Goal: Transaction & Acquisition: Purchase product/service

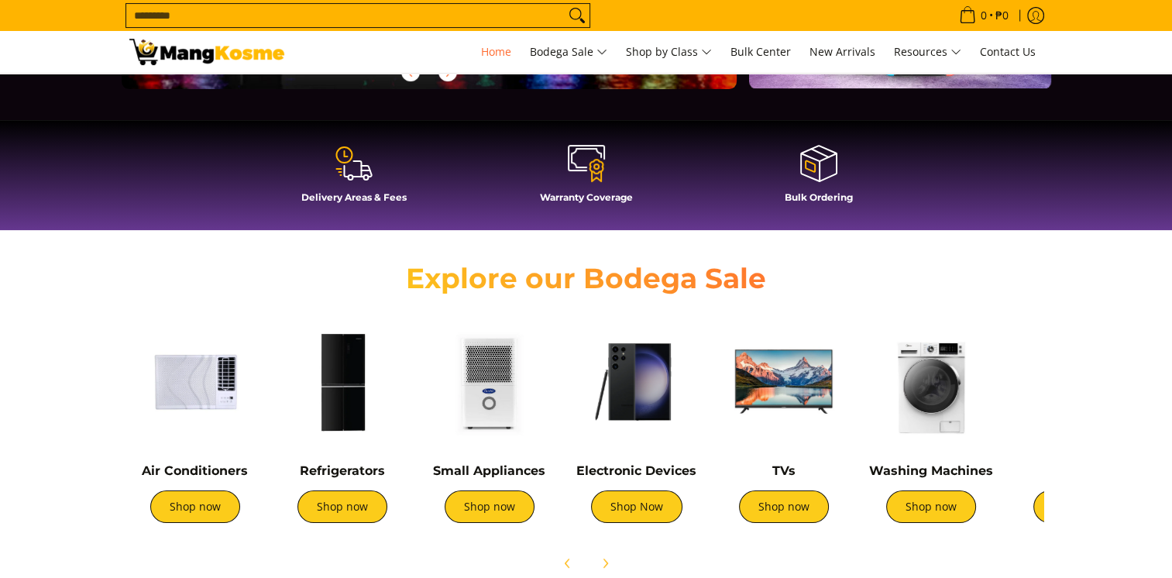
scroll to position [465, 0]
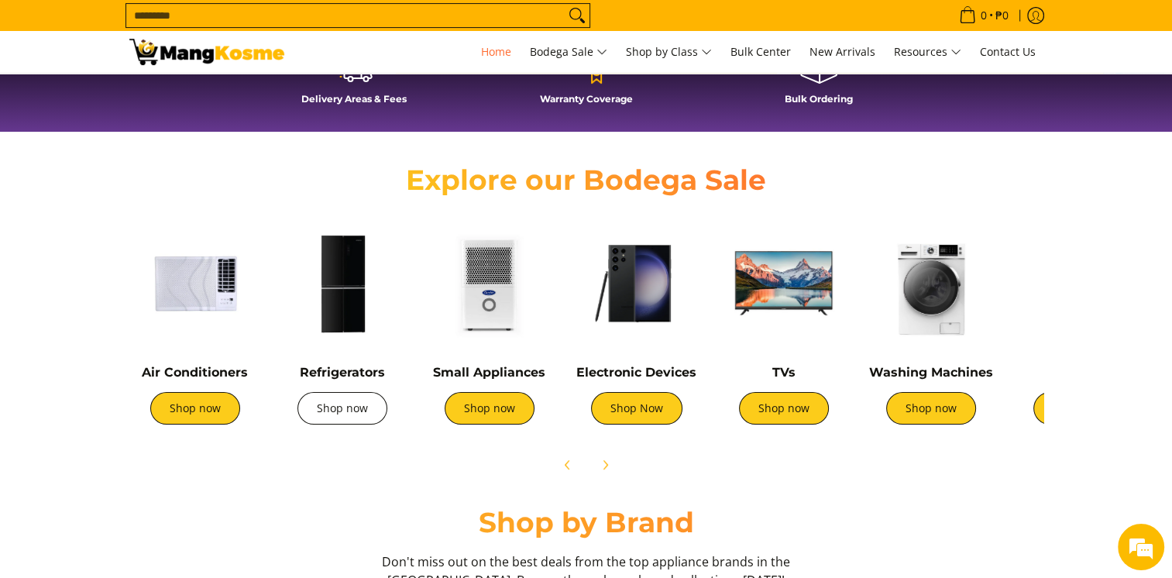
click at [353, 411] on link "Shop now" at bounding box center [342, 408] width 90 height 33
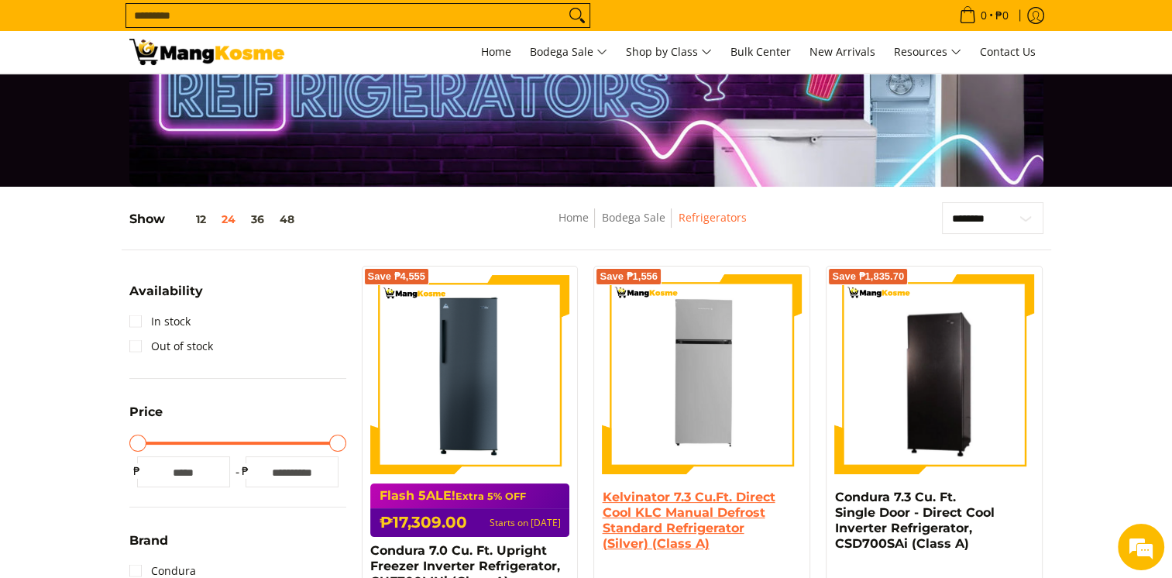
scroll to position [155, 0]
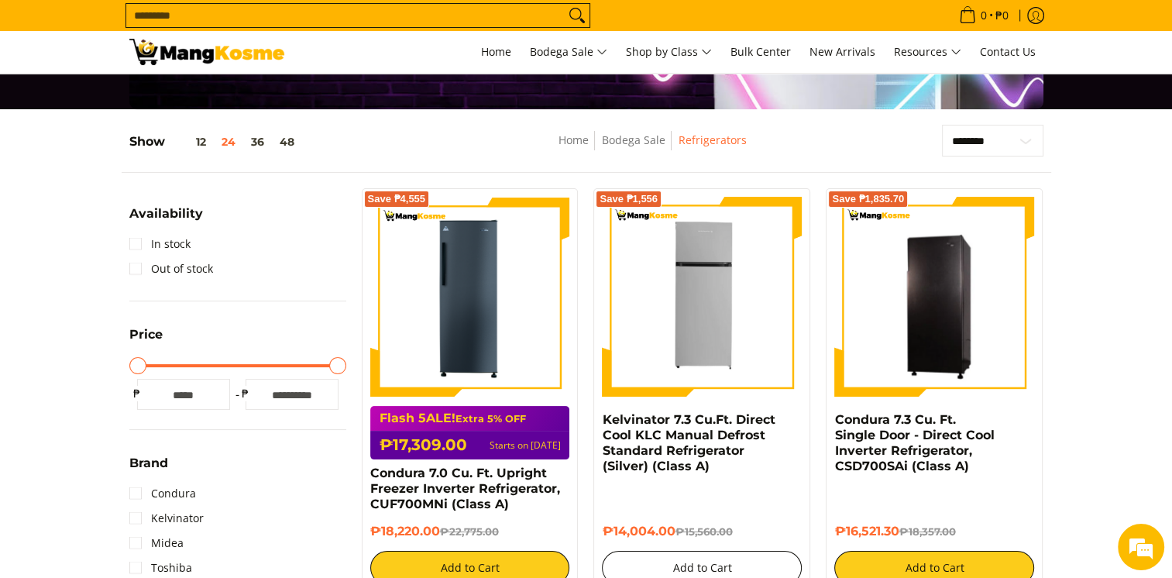
click at [672, 564] on button "Add to Cart" at bounding box center [702, 568] width 200 height 34
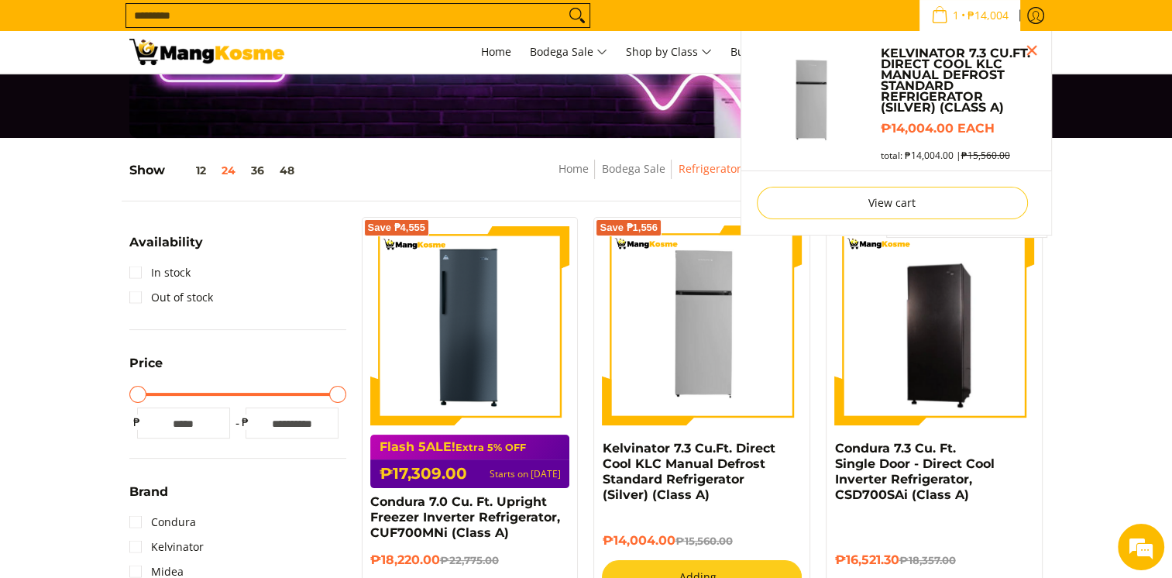
scroll to position [112, 0]
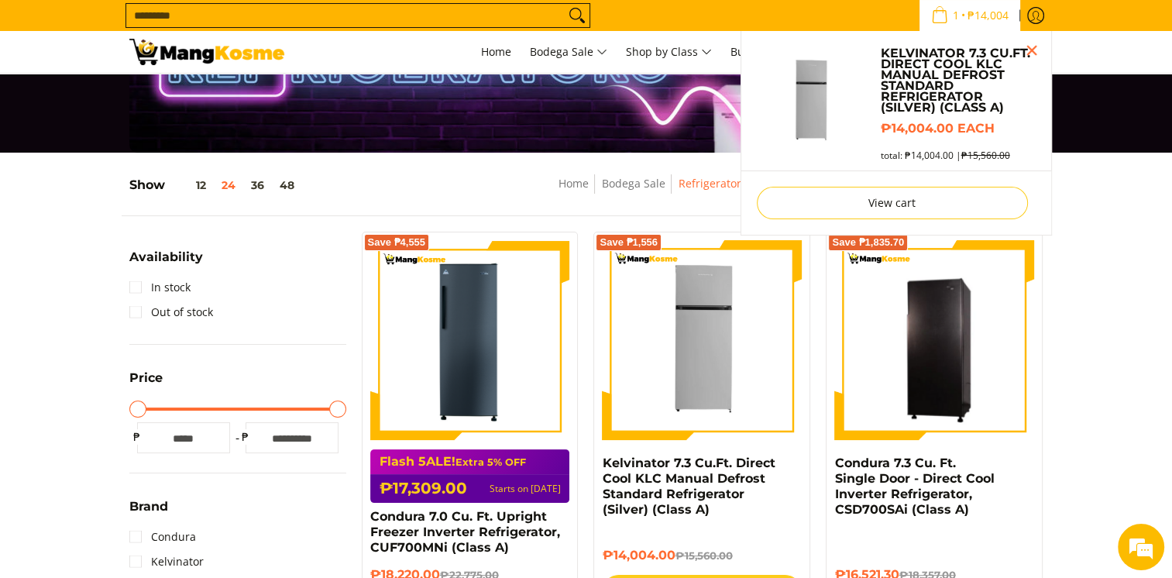
click at [886, 211] on link "View cart" at bounding box center [892, 203] width 271 height 33
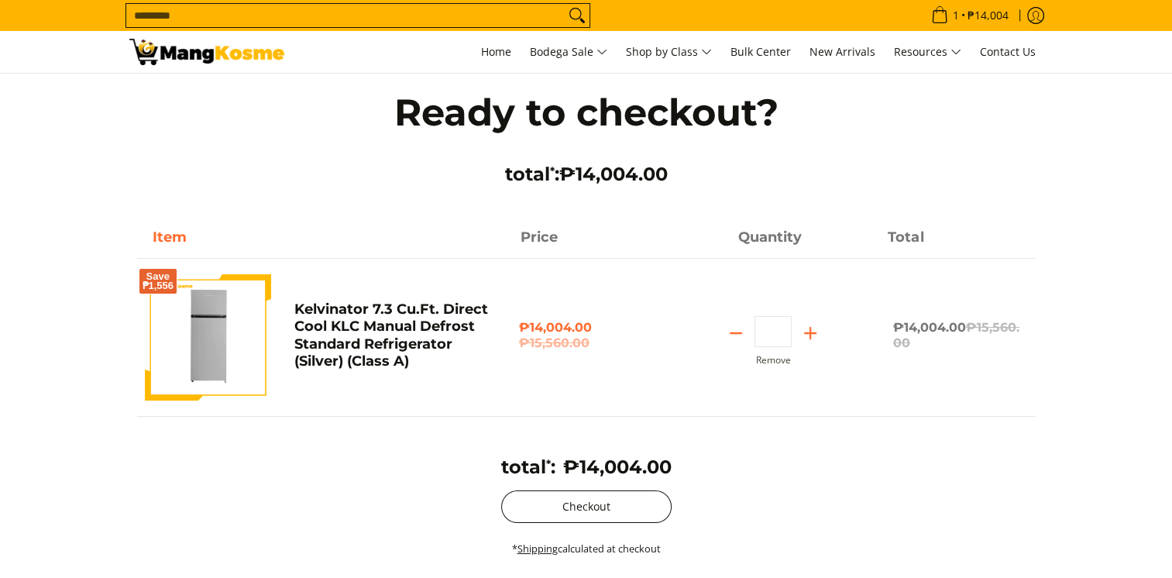
click at [561, 514] on button "Checkout" at bounding box center [586, 506] width 170 height 33
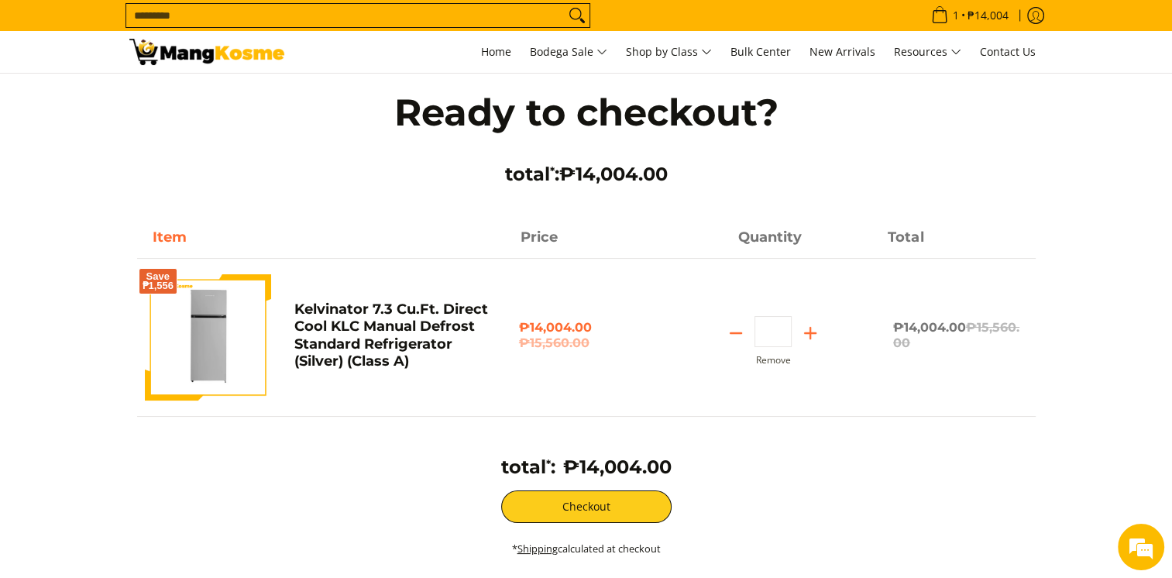
click at [298, 9] on input "Search..." at bounding box center [345, 15] width 438 height 23
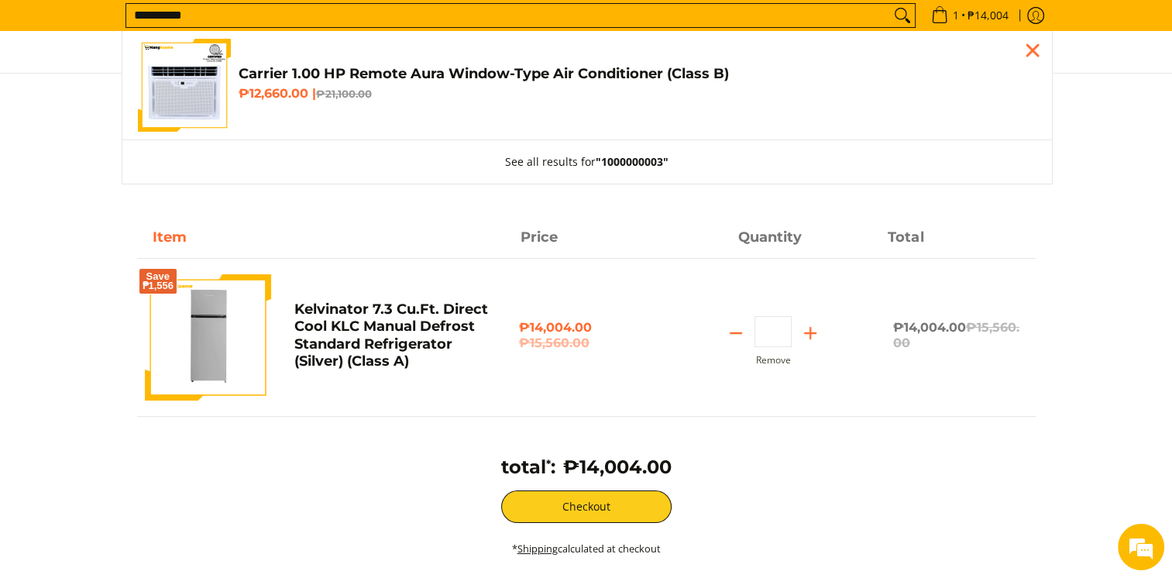
type input "**********"
click at [399, 77] on h4 "Carrier 1.00 HP Remote Aura Window-Type Air Conditioner (Class B)" at bounding box center [638, 74] width 798 height 18
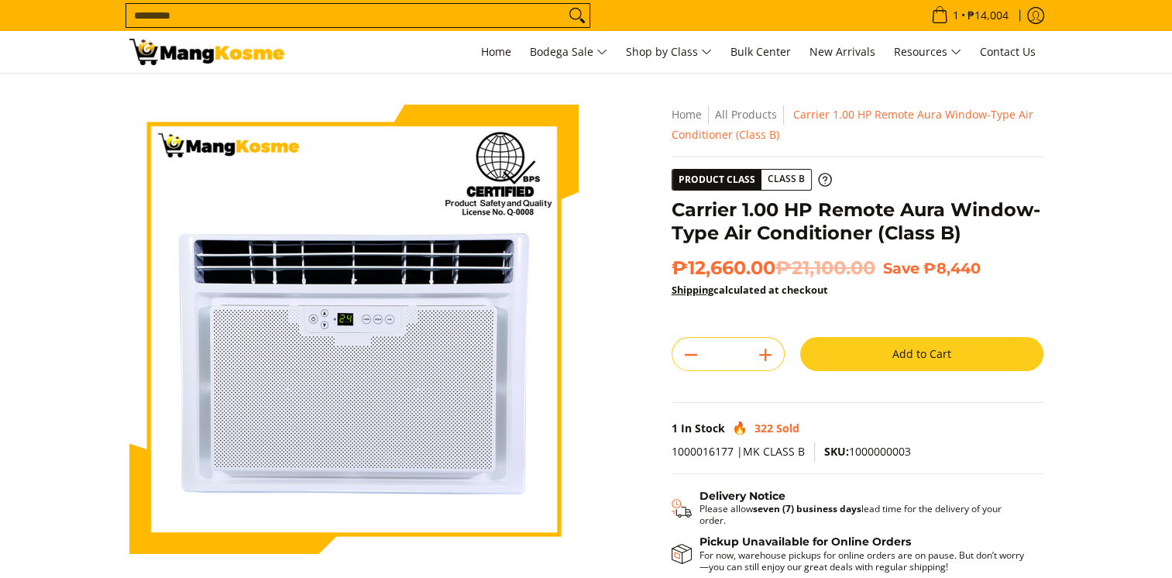
click at [860, 359] on button "Add to Cart" at bounding box center [921, 354] width 243 height 34
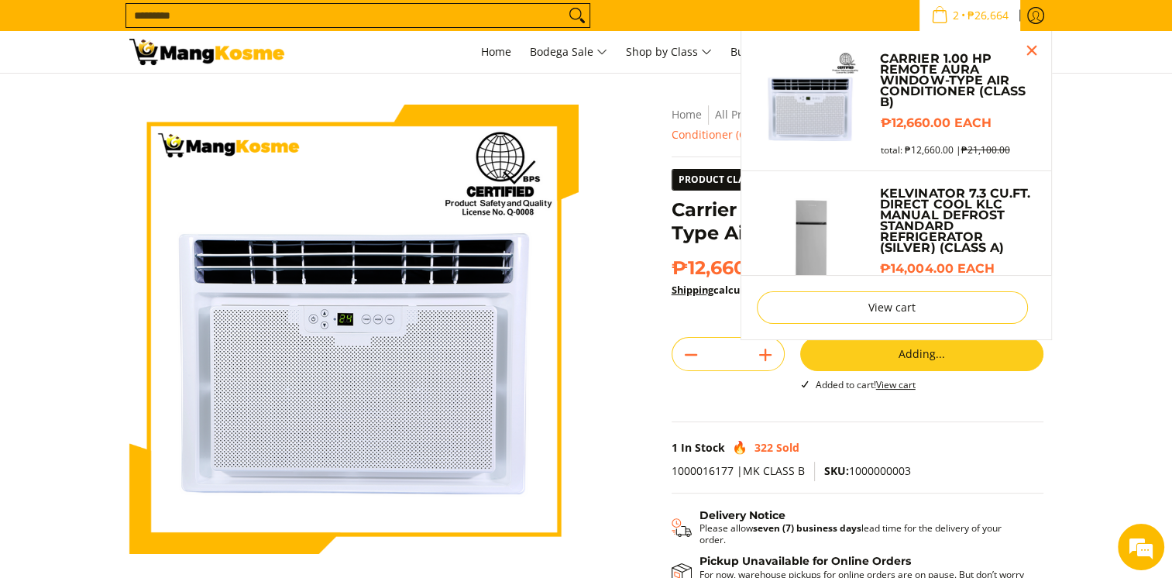
drag, startPoint x: 929, startPoint y: 15, endPoint x: 822, endPoint y: 144, distance: 168.3
click at [931, 15] on icon "Cart" at bounding box center [939, 14] width 17 height 17
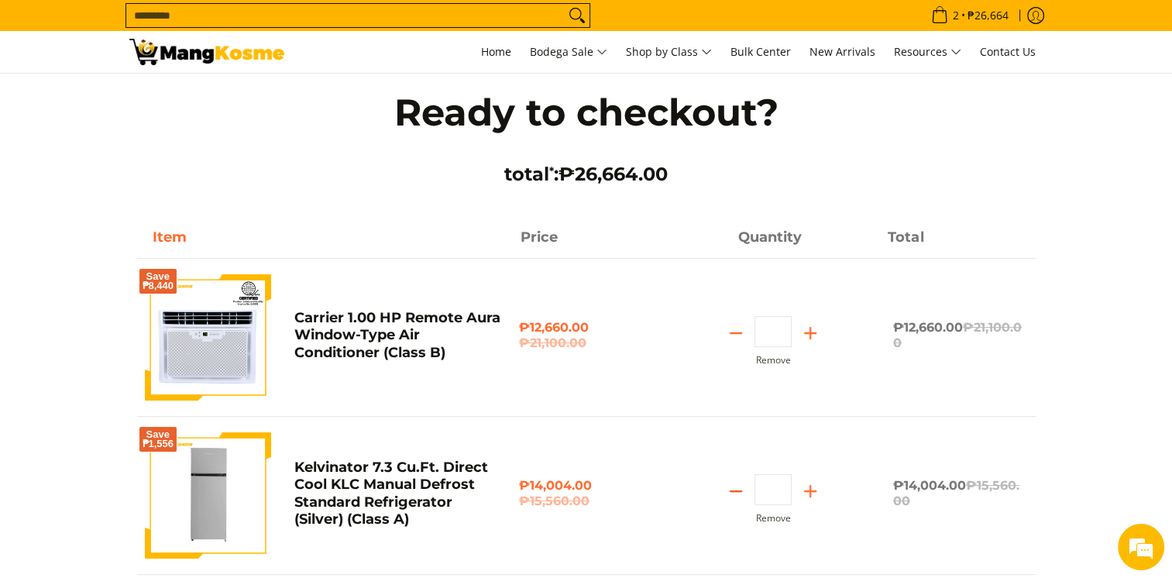
click at [735, 491] on line "Subtract" at bounding box center [735, 491] width 11 height 0
type input "*"
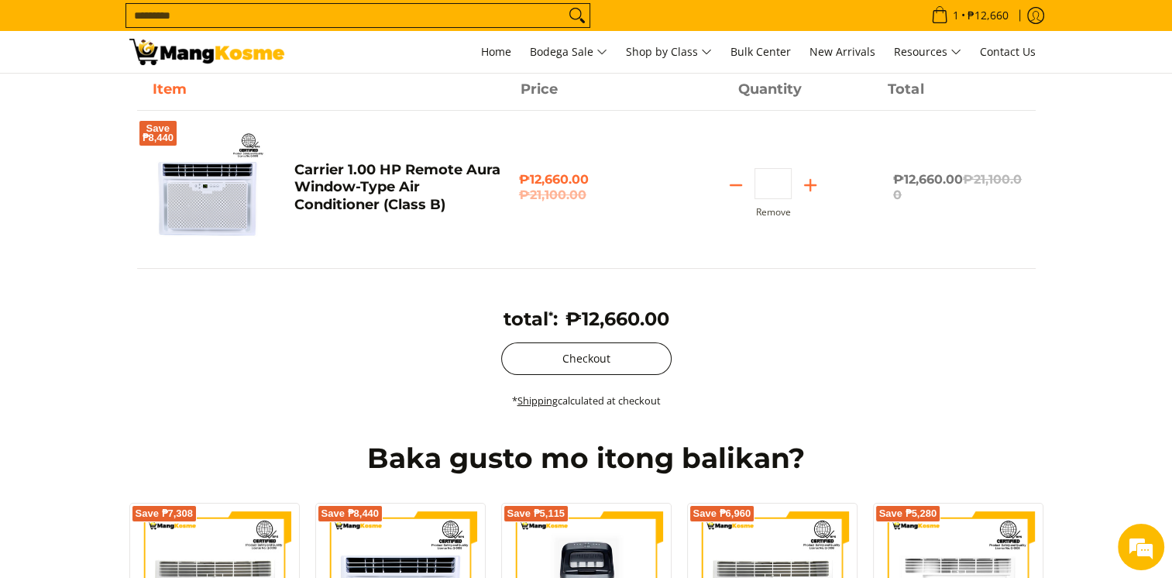
scroll to position [155, 0]
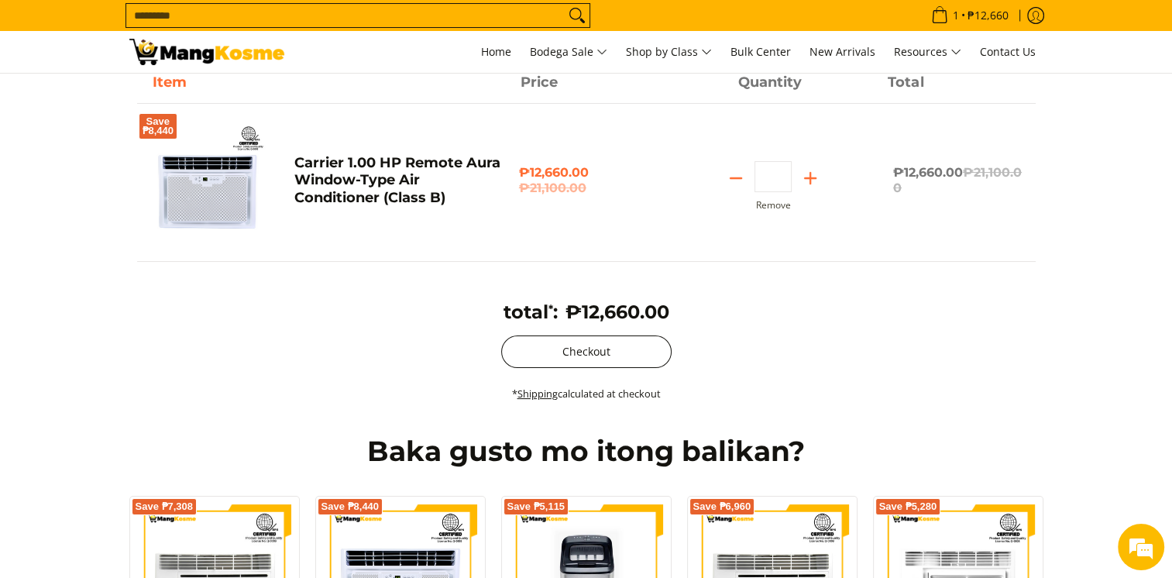
click at [598, 339] on button "Checkout" at bounding box center [586, 351] width 170 height 33
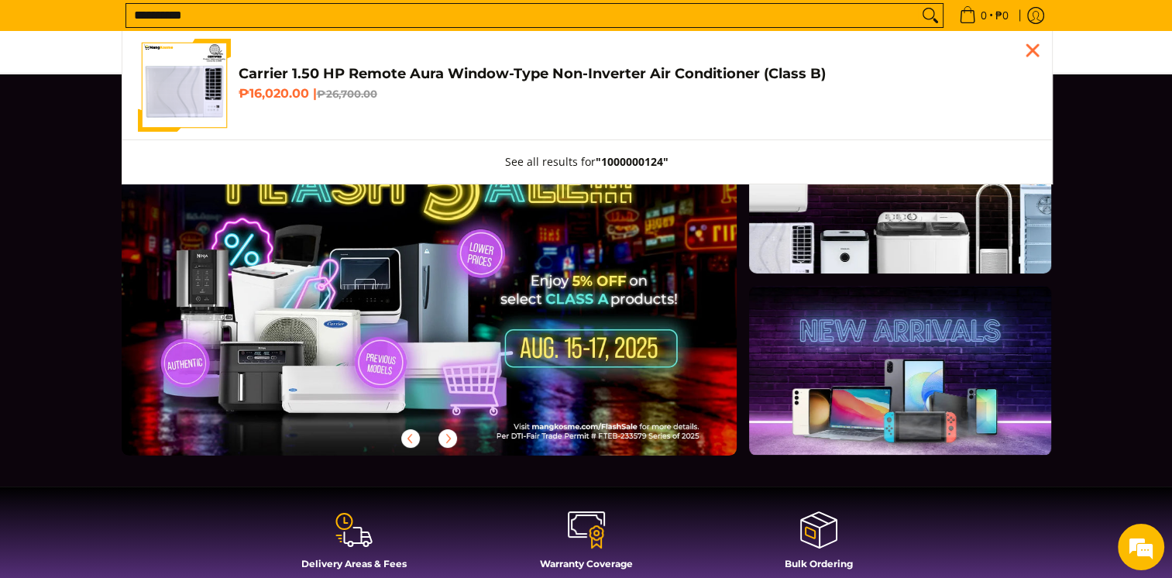
type input "**********"
click at [393, 82] on span "Carrier 1.50 HP Remote Aura Window-Type Non-Inverter Air Conditioner (Class B) …" at bounding box center [638, 85] width 798 height 41
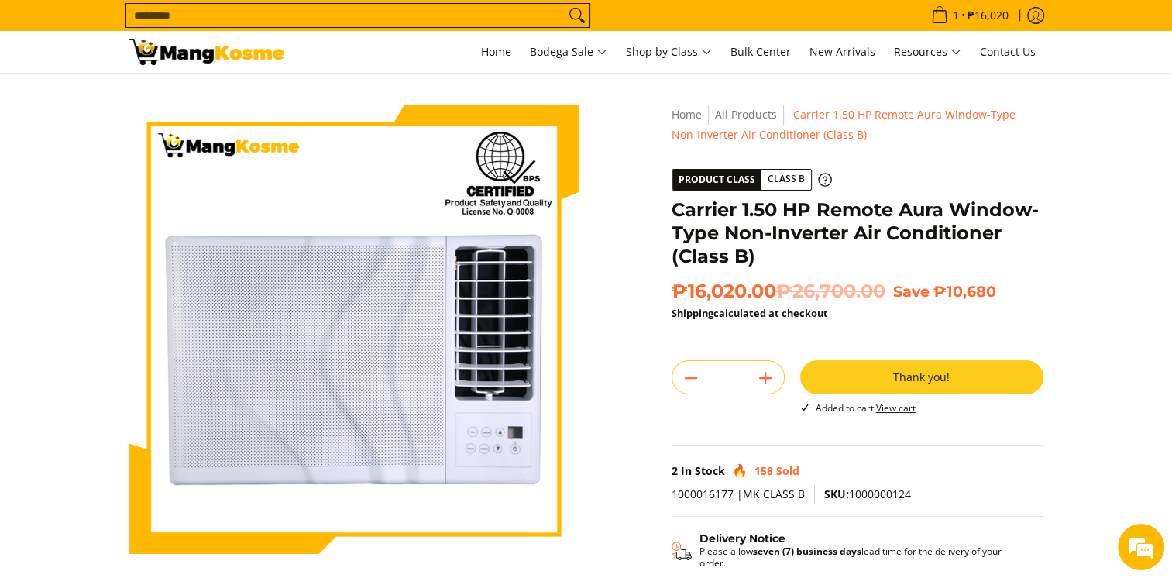
click at [426, 29] on form "Search..." at bounding box center [357, 15] width 465 height 31
click at [431, 4] on input "Search..." at bounding box center [345, 15] width 438 height 23
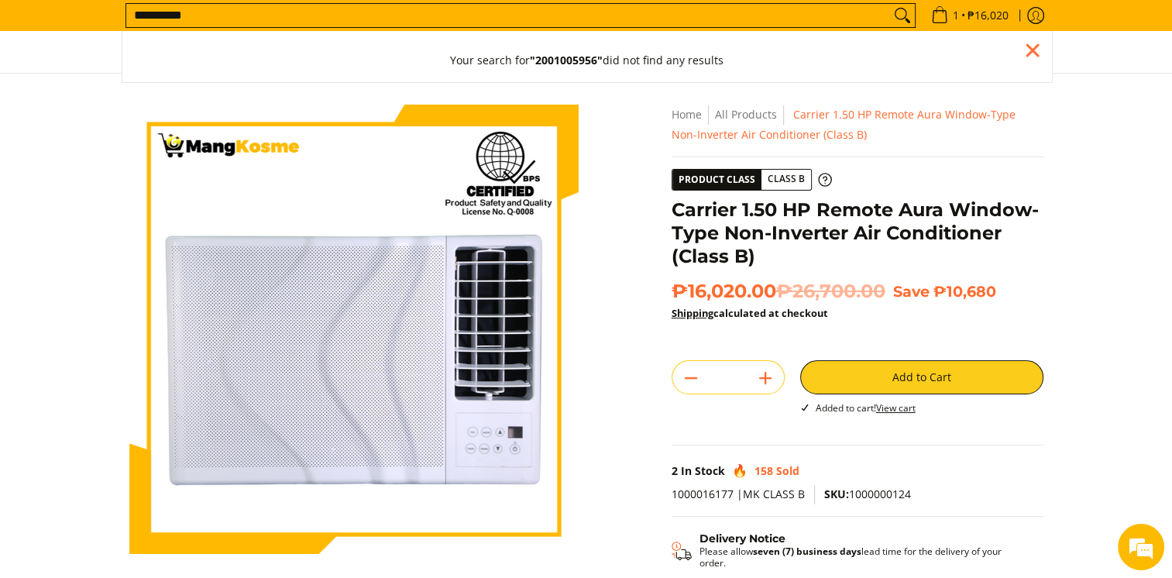
type input "**********"
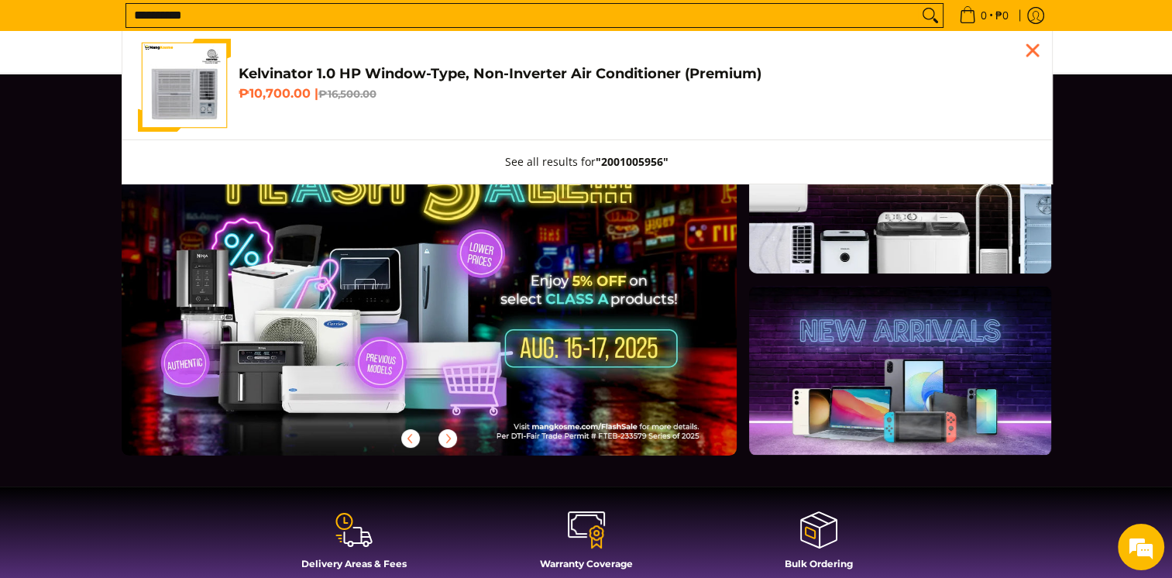
type input "**********"
click at [330, 70] on h4 "Kelvinator 1.0 HP Window-Type, Non-Inverter Air Conditioner (Premium)" at bounding box center [638, 74] width 798 height 18
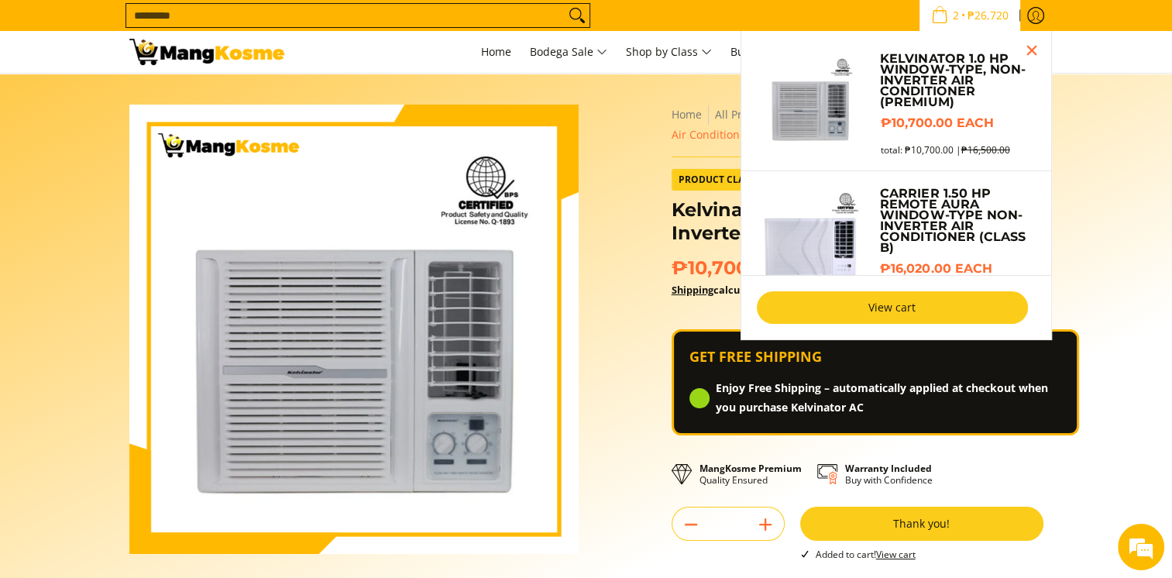
click at [905, 299] on link "View cart" at bounding box center [892, 307] width 271 height 33
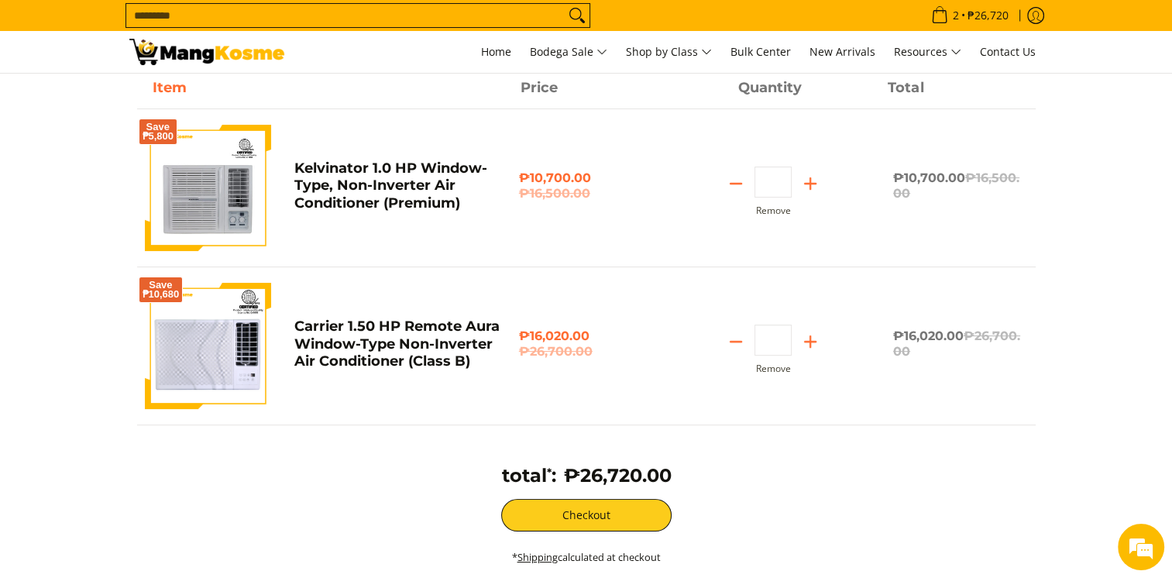
scroll to position [232, 0]
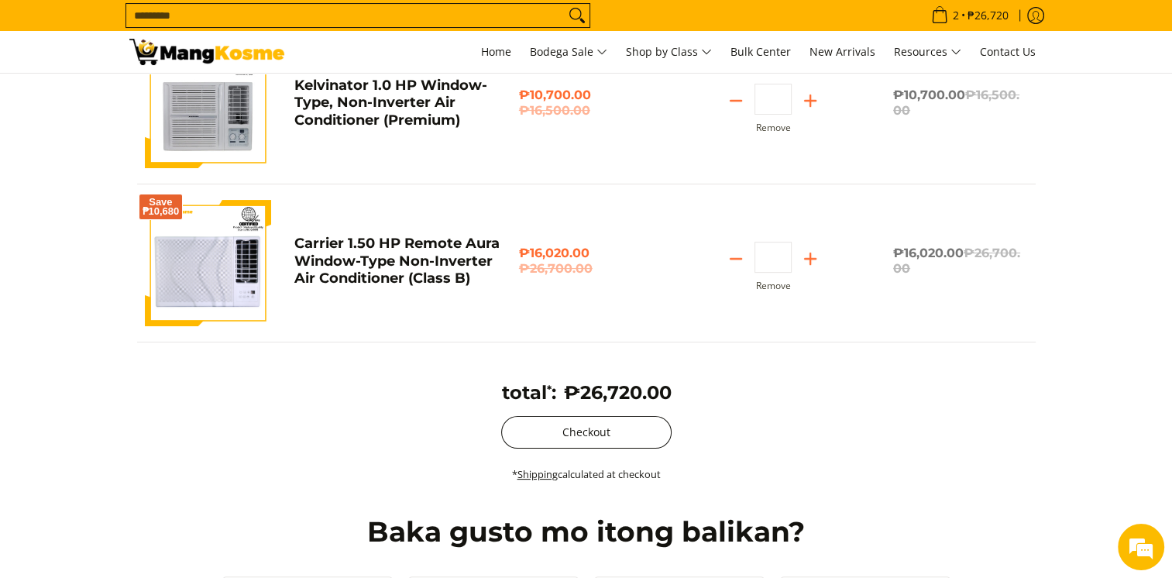
click at [593, 423] on button "Checkout" at bounding box center [586, 432] width 170 height 33
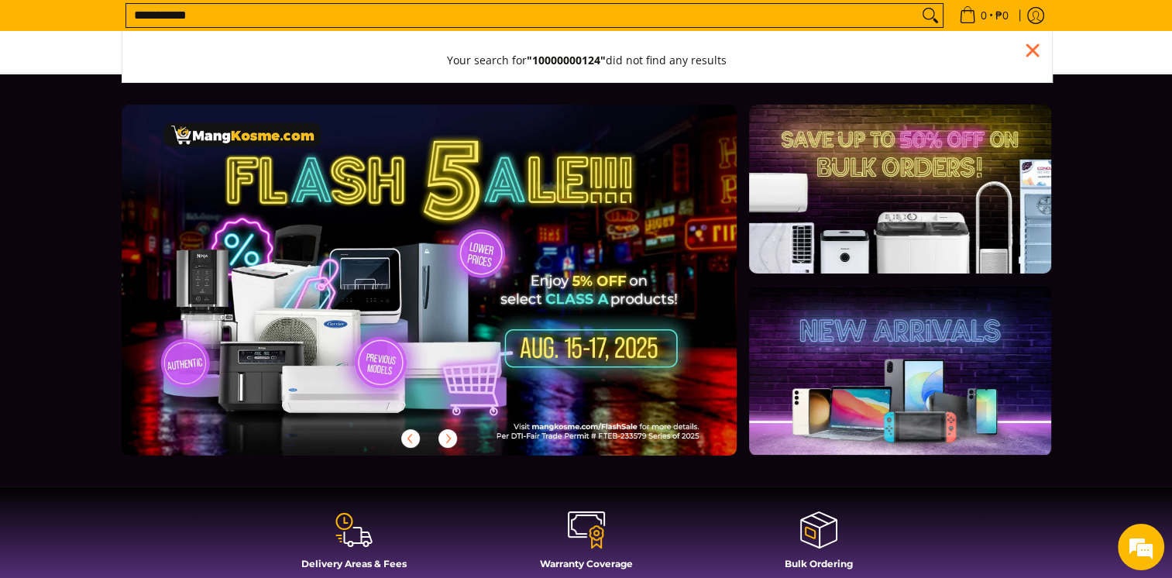
click at [160, 14] on input "**********" at bounding box center [522, 15] width 792 height 23
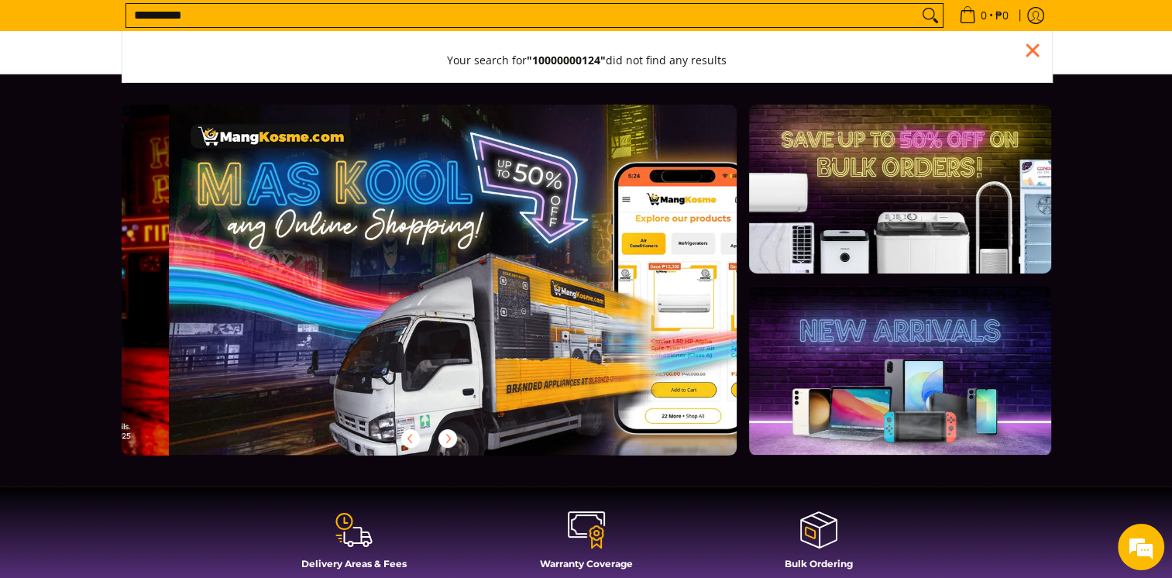
scroll to position [0, 616]
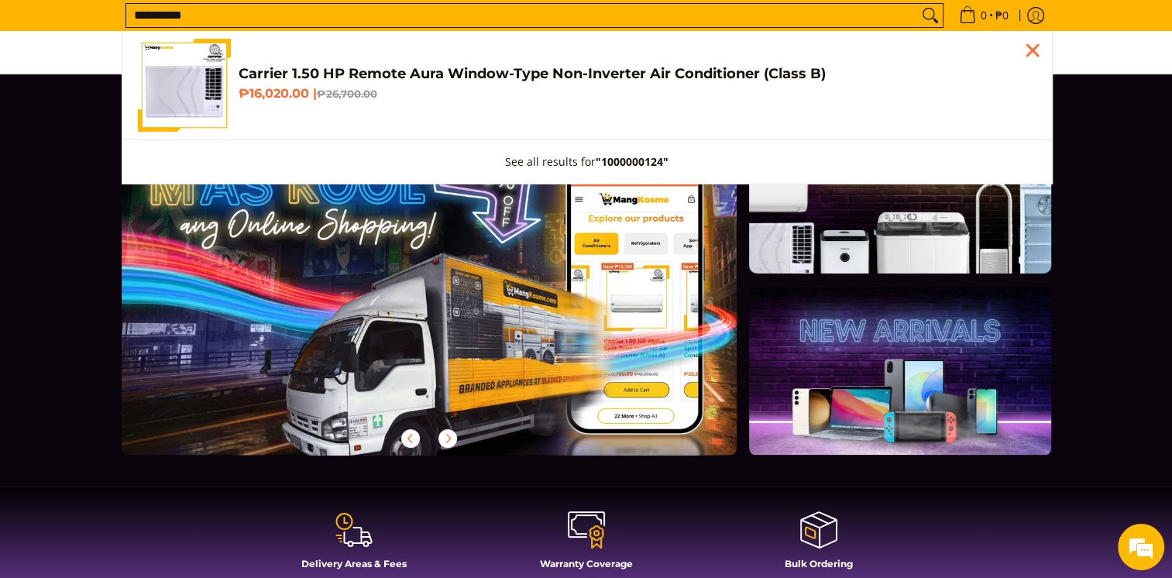
type input "**********"
click at [323, 59] on link "Carrier 1.50 HP Remote Aura Window-Type Non-Inverter Air Conditioner (Class B) …" at bounding box center [587, 85] width 898 height 93
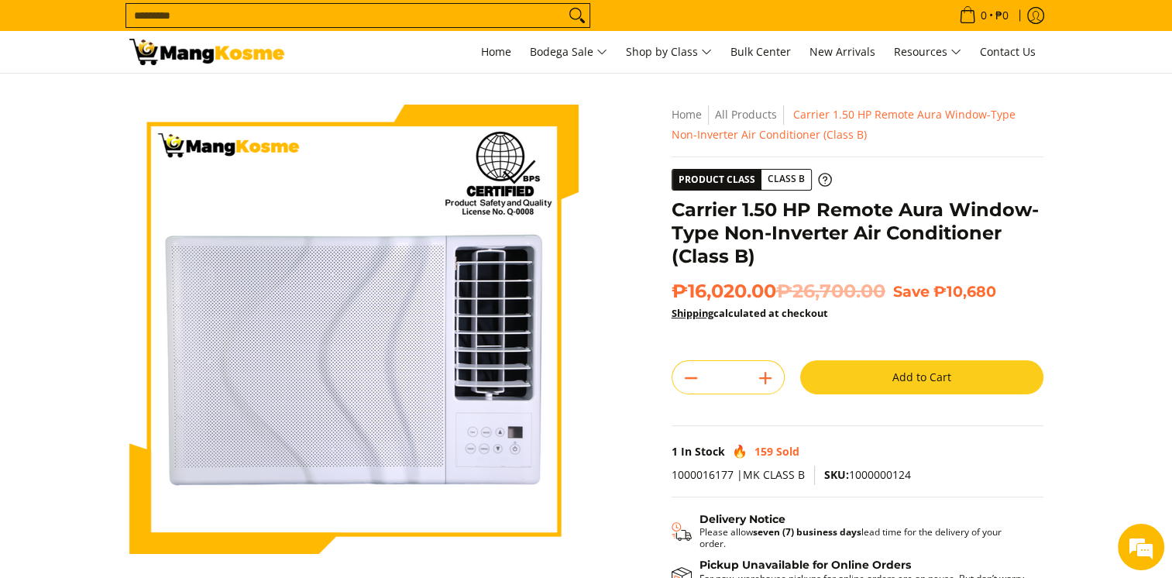
click at [924, 380] on button "Add to Cart" at bounding box center [921, 377] width 243 height 34
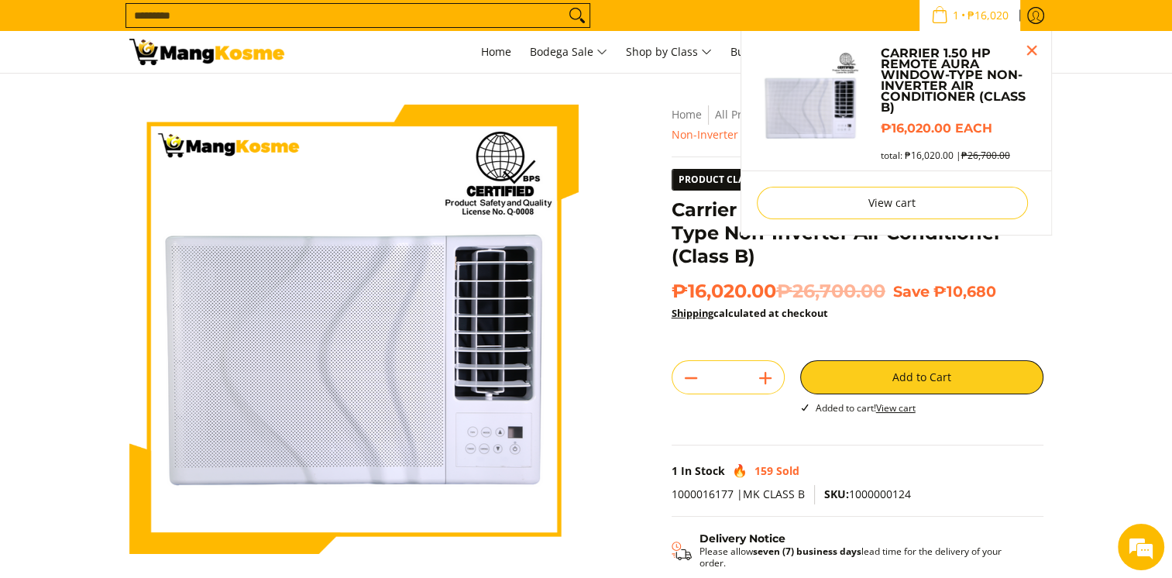
click at [197, 21] on input "Search..." at bounding box center [345, 15] width 438 height 23
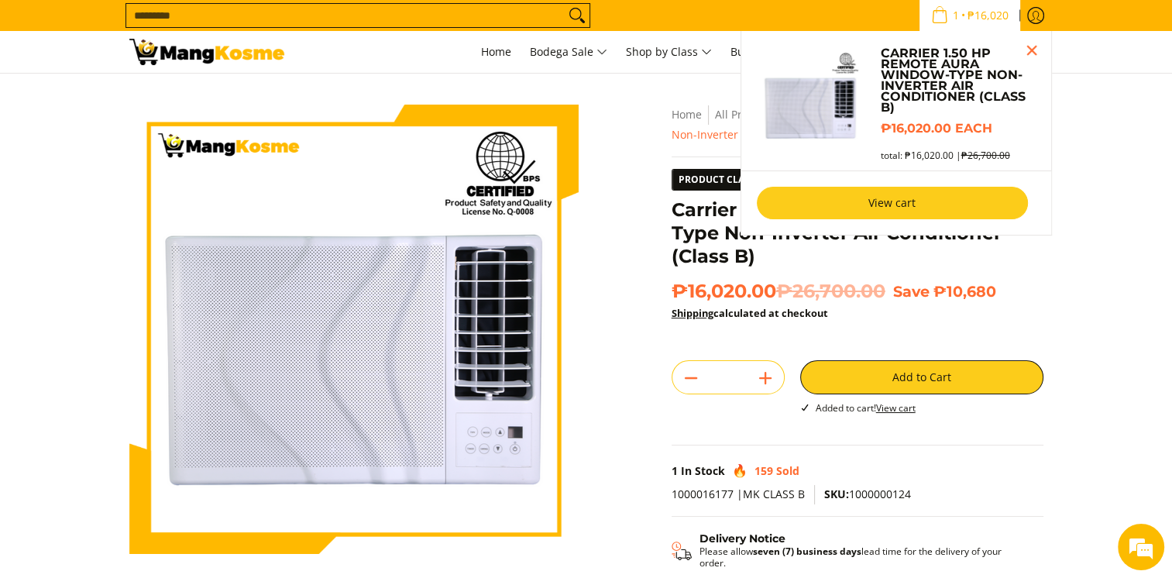
click at [909, 203] on link "View cart" at bounding box center [892, 203] width 271 height 33
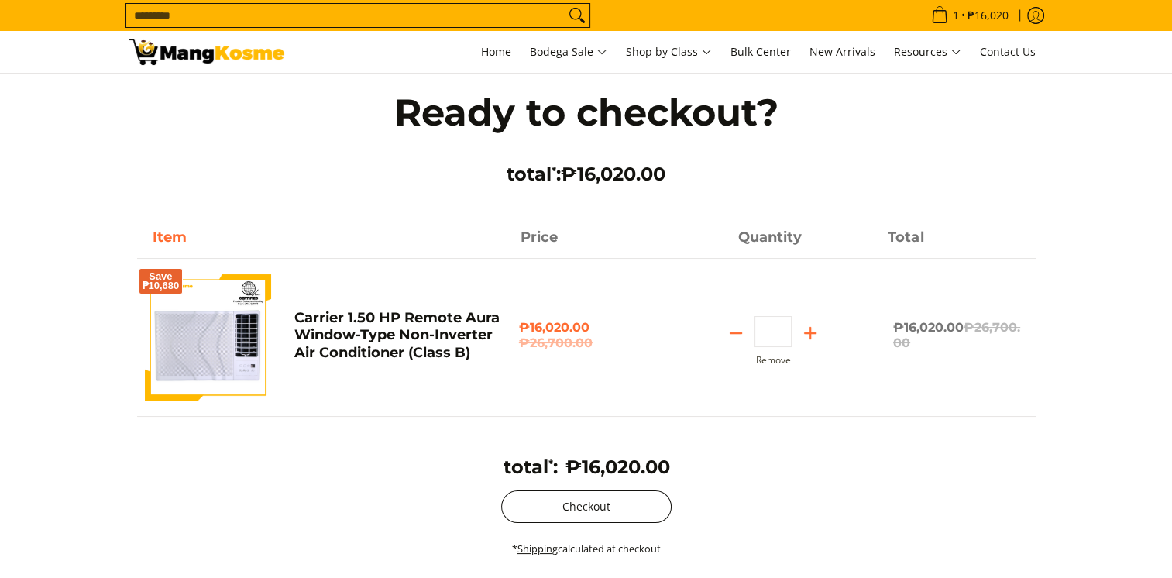
drag, startPoint x: 0, startPoint y: 0, endPoint x: 545, endPoint y: 513, distance: 748.5
click at [545, 513] on button "Checkout" at bounding box center [586, 506] width 170 height 33
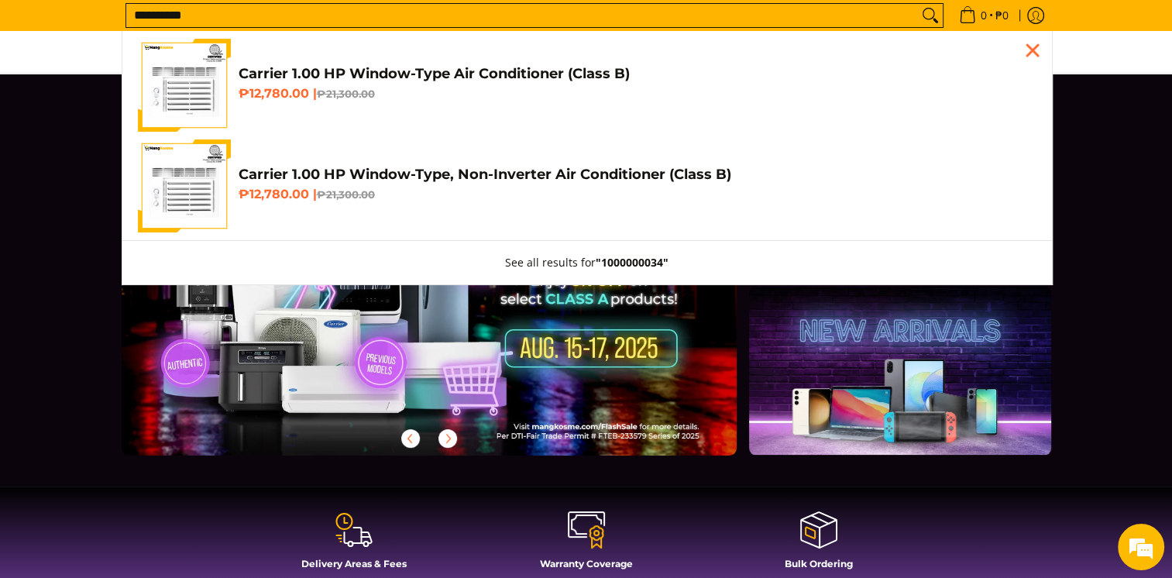
type input "**********"
click at [424, 73] on h4 "Carrier 1.00 HP Window-Type Air Conditioner (Class B)" at bounding box center [638, 74] width 798 height 18
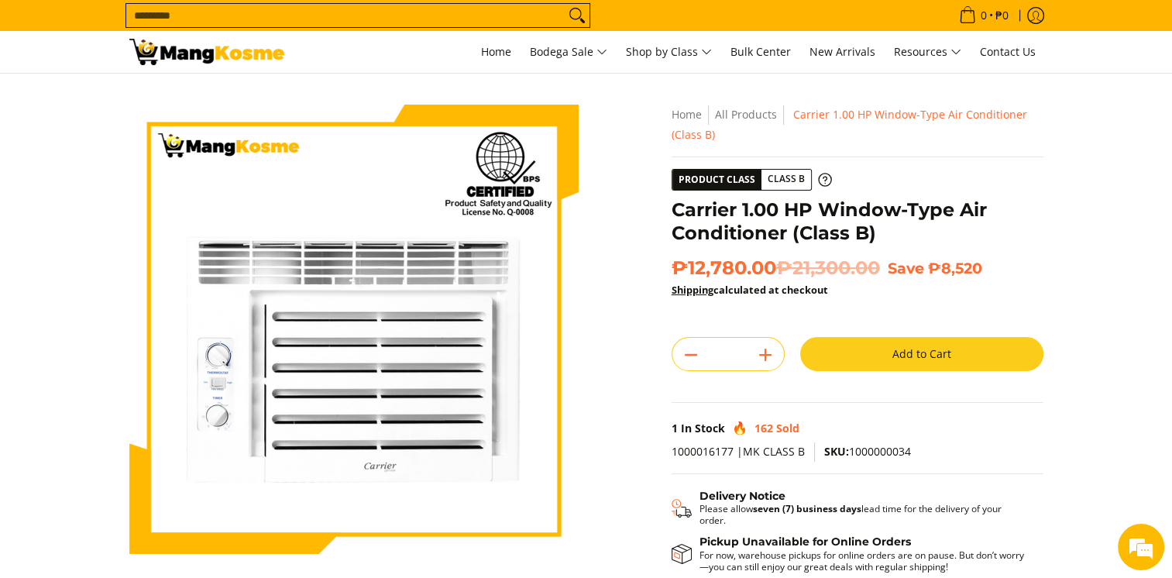
click at [967, 350] on button "Add to Cart" at bounding box center [921, 354] width 243 height 34
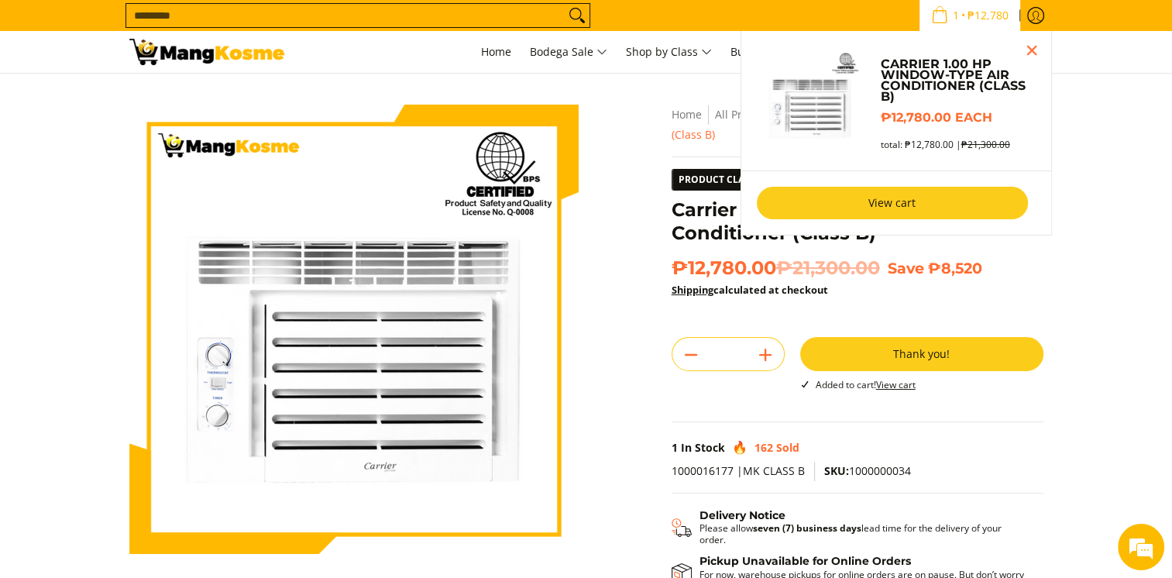
click at [886, 201] on link "View cart" at bounding box center [892, 203] width 271 height 33
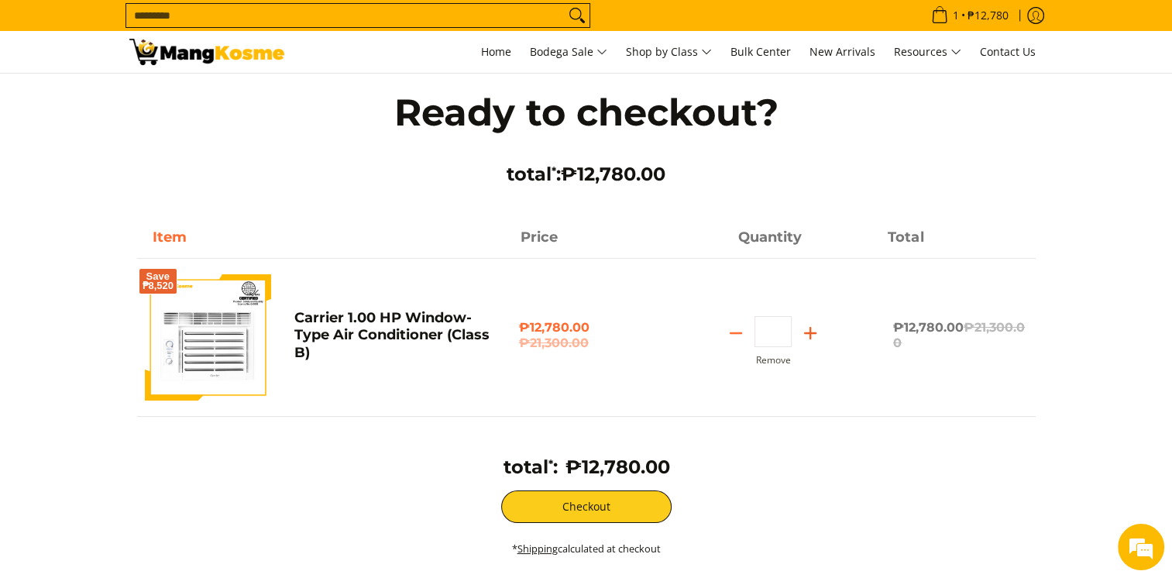
click at [815, 329] on icon "Add" at bounding box center [810, 333] width 22 height 22
click at [812, 329] on icon "Add" at bounding box center [810, 333] width 22 height 22
click at [808, 335] on icon "Add" at bounding box center [810, 333] width 22 height 22
type input "*"
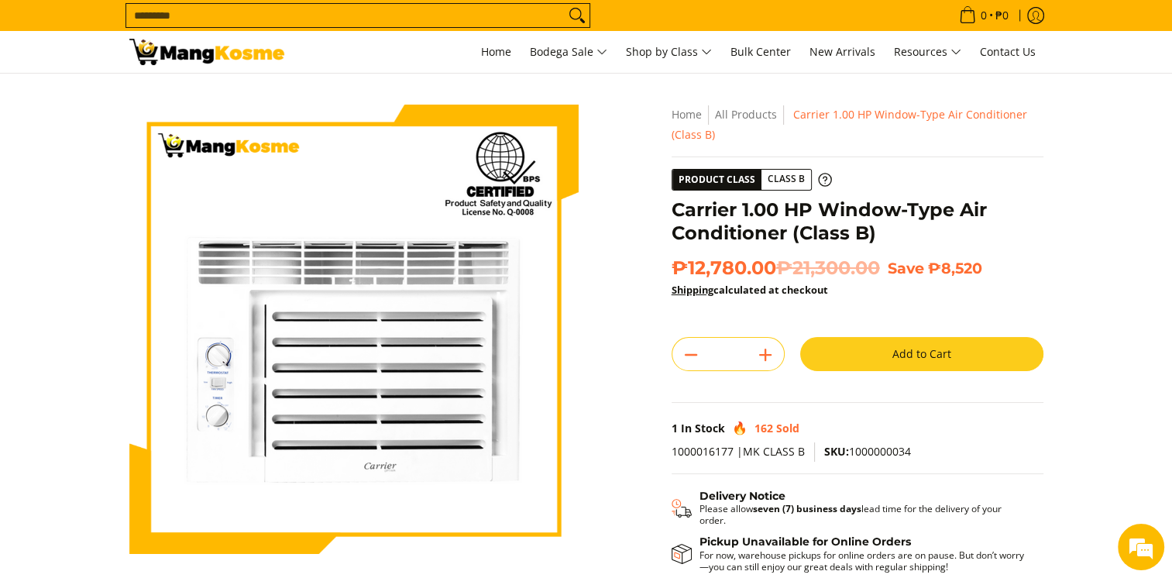
click at [201, 20] on input "Search..." at bounding box center [345, 15] width 438 height 23
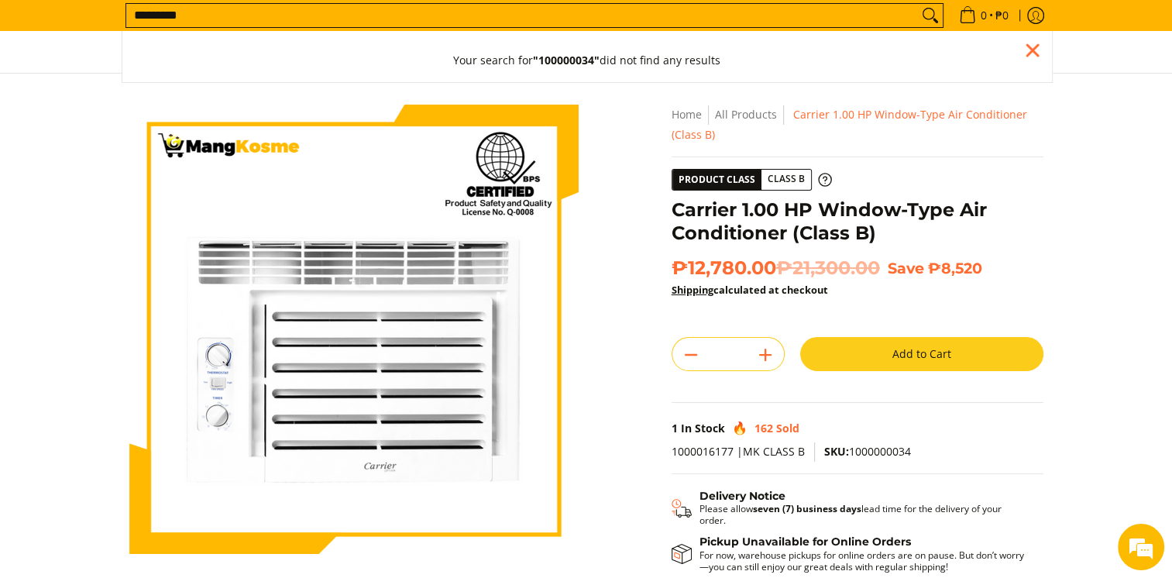
click at [183, 7] on input "*********" at bounding box center [522, 15] width 792 height 23
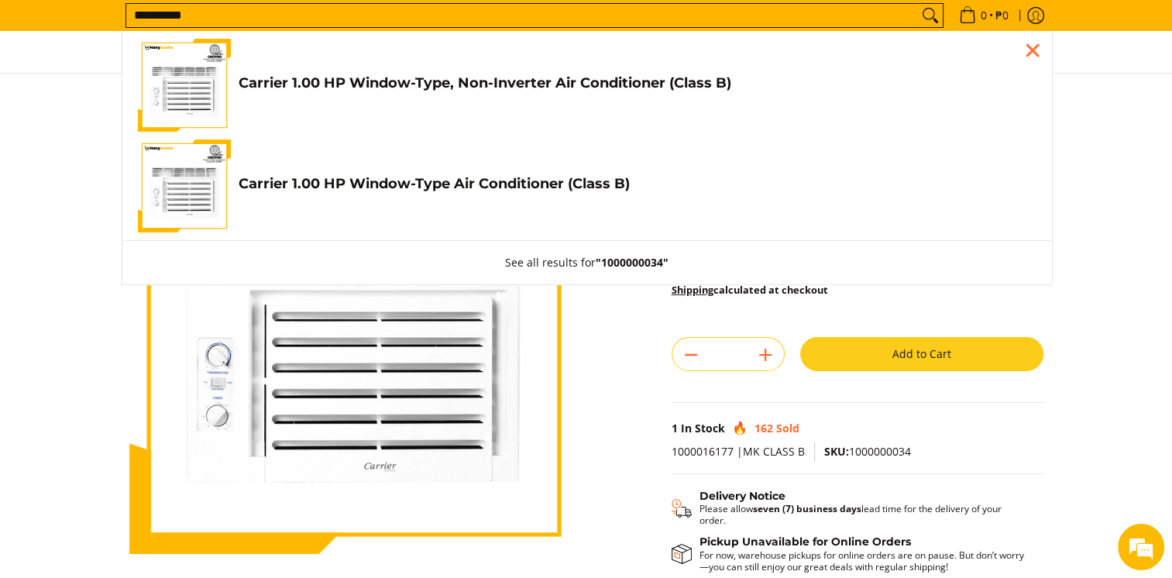
type input "**********"
click at [433, 80] on h4 "Carrier 1.00 HP Window-Type, Non-Inverter Air Conditioner (Class B)" at bounding box center [638, 83] width 798 height 18
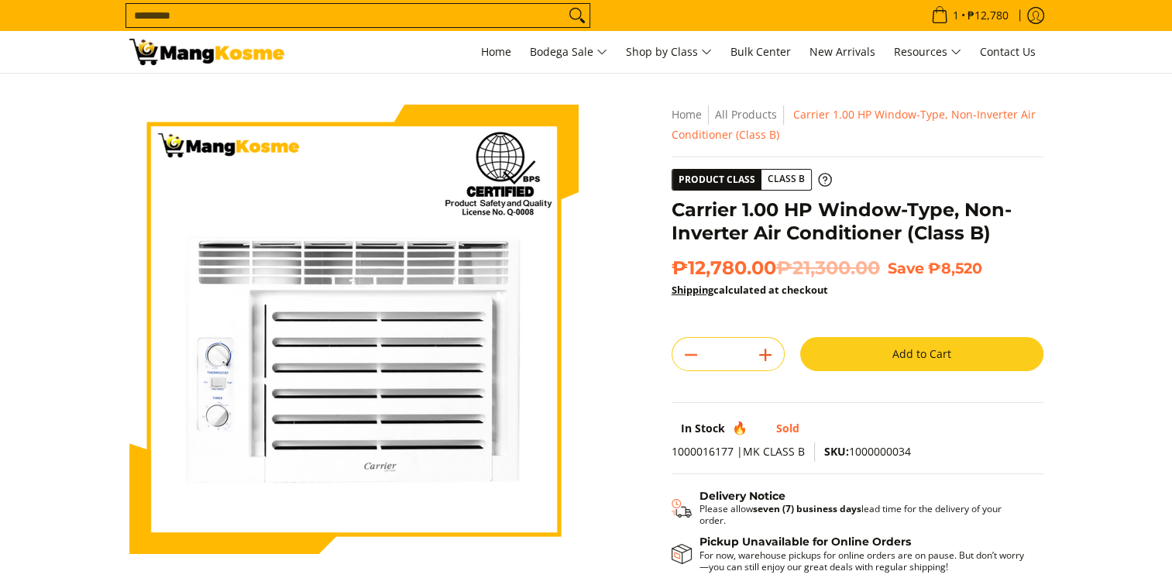
click at [768, 349] on icon "Add" at bounding box center [765, 355] width 22 height 22
click at [769, 349] on icon "Add" at bounding box center [765, 355] width 22 height 22
click at [764, 355] on line "Add" at bounding box center [765, 355] width 11 height 0
click at [768, 355] on line "Add" at bounding box center [765, 355] width 11 height 0
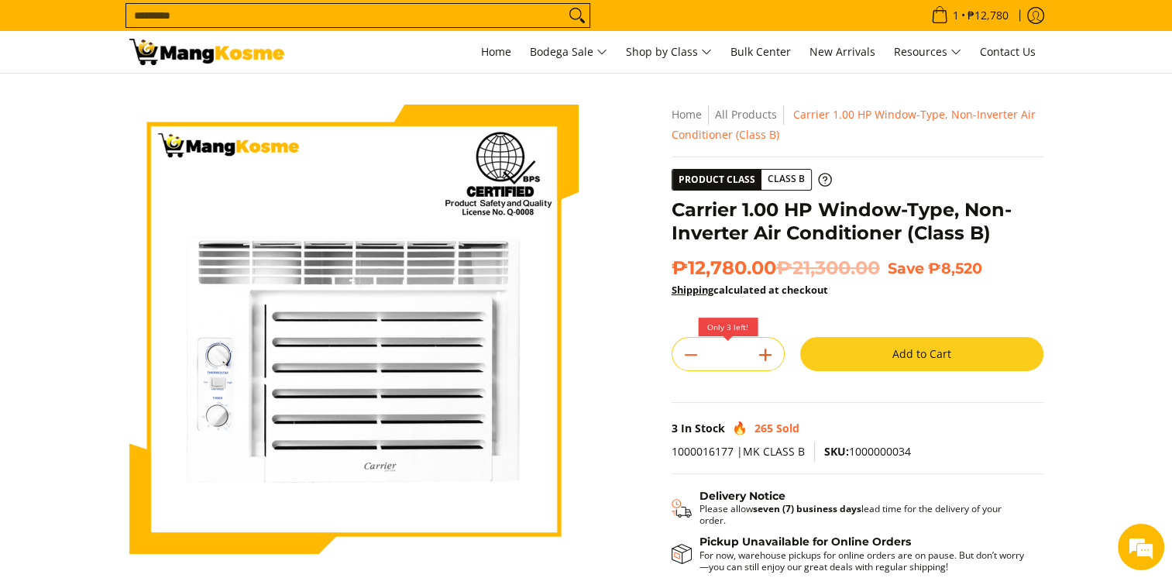
type input "*"
click at [917, 360] on button "Add to Cart" at bounding box center [921, 354] width 243 height 34
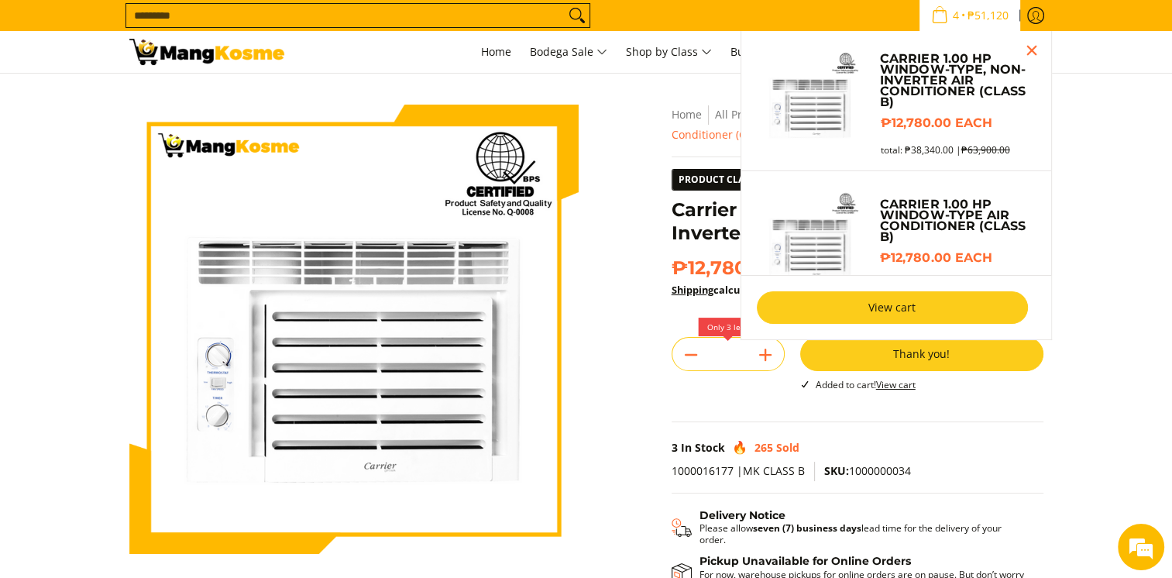
click at [954, 316] on link "View cart" at bounding box center [892, 307] width 271 height 33
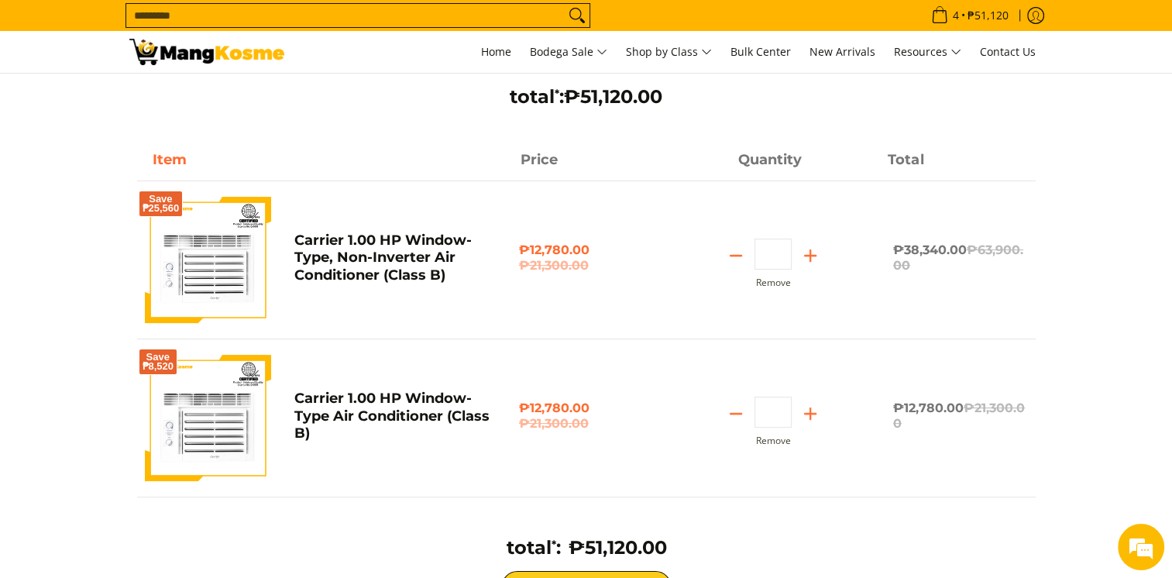
scroll to position [155, 0]
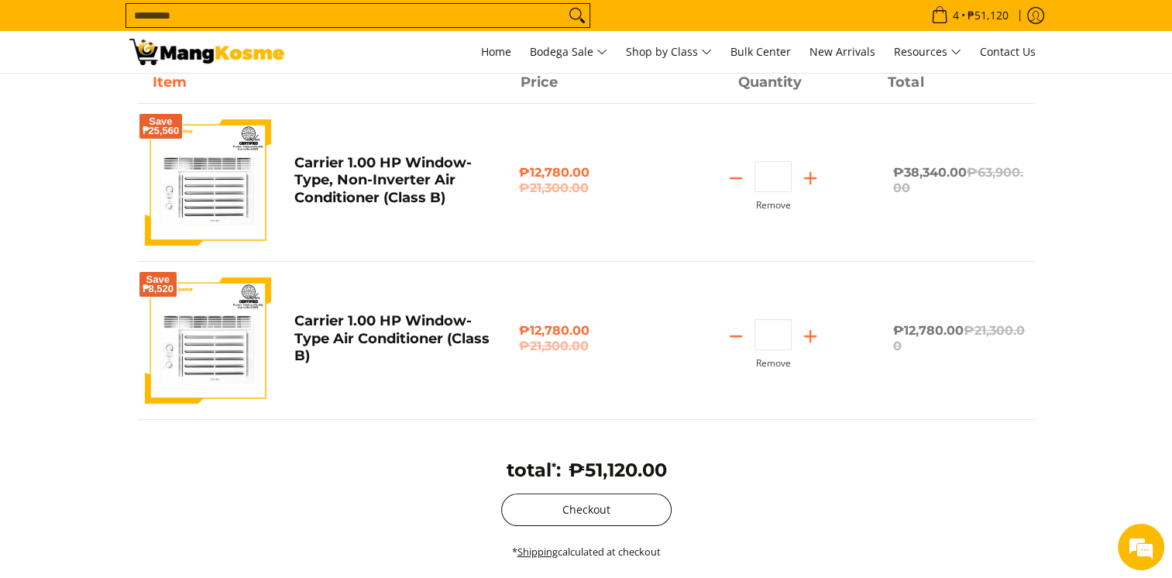
click at [582, 505] on button "Checkout" at bounding box center [586, 509] width 170 height 33
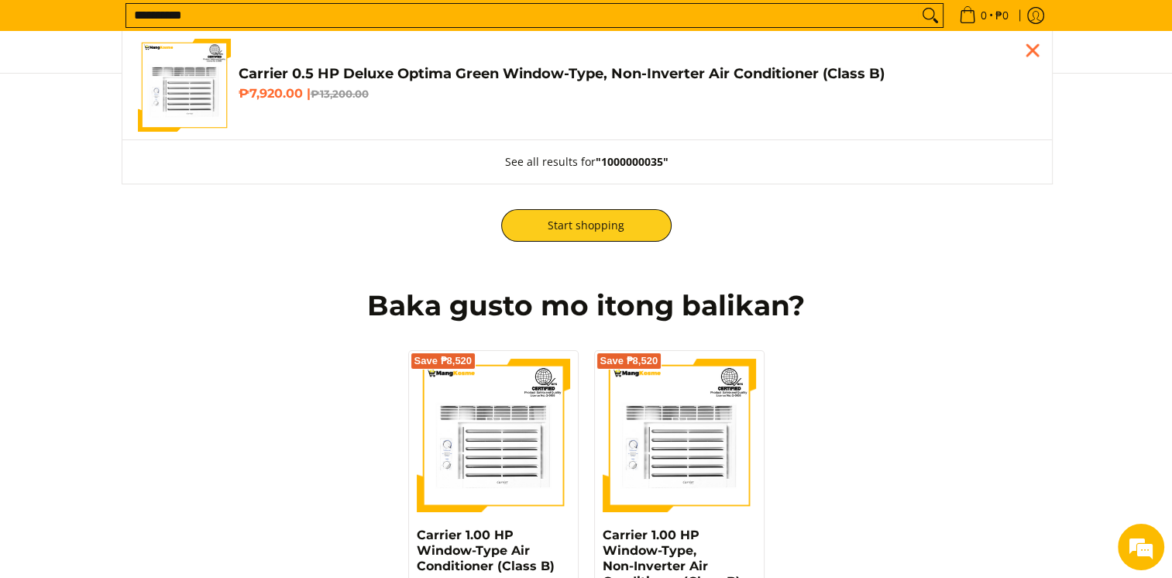
type input "**********"
click at [294, 67] on h4 "Carrier 0.5 HP Deluxe Optima Green Window-Type, Non-Inverter Air Conditioner (C…" at bounding box center [638, 74] width 798 height 18
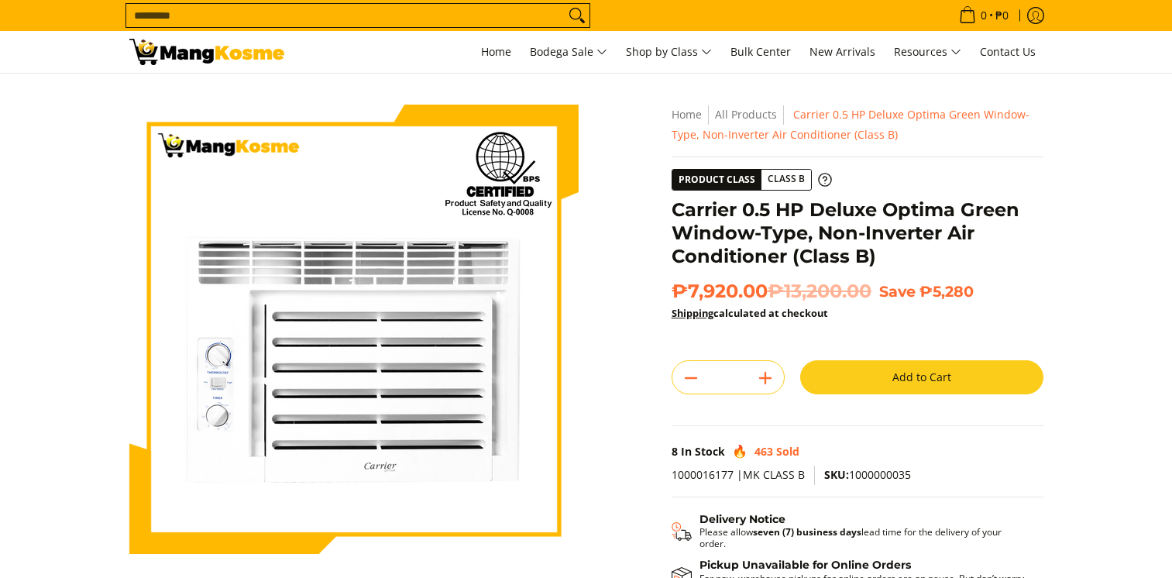
click at [851, 373] on button "Add to Cart" at bounding box center [921, 377] width 243 height 34
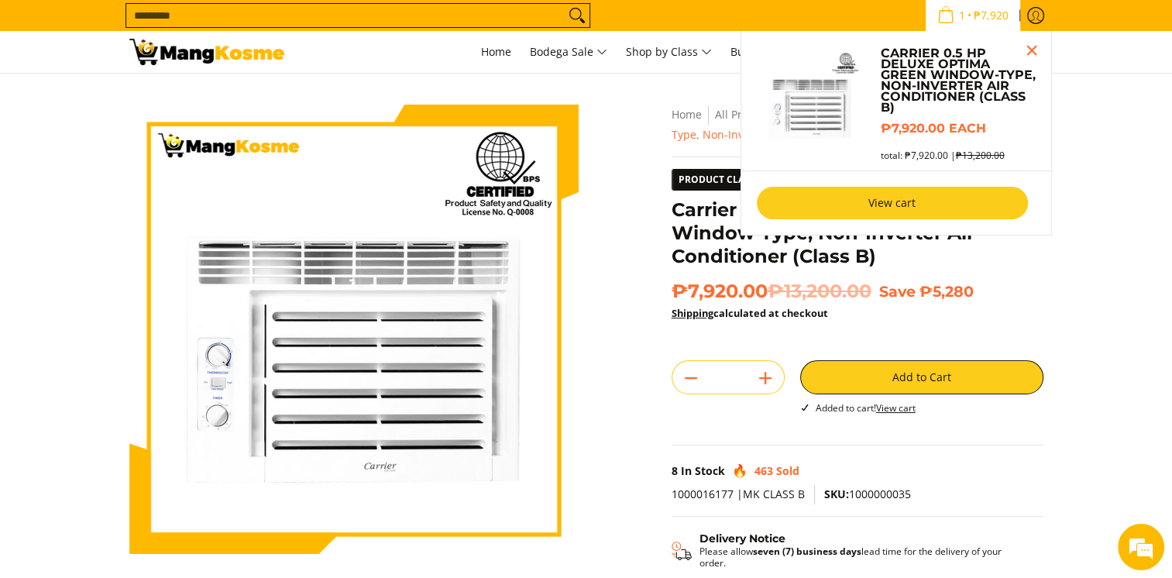
click at [896, 209] on link "View cart" at bounding box center [892, 203] width 271 height 33
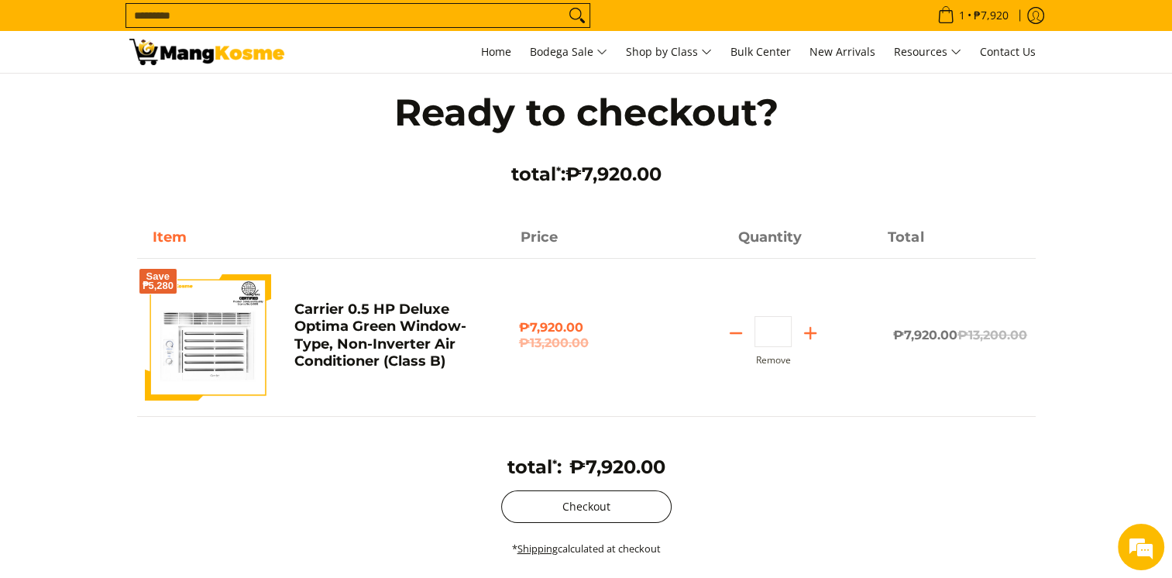
click at [570, 507] on button "Checkout" at bounding box center [586, 506] width 170 height 33
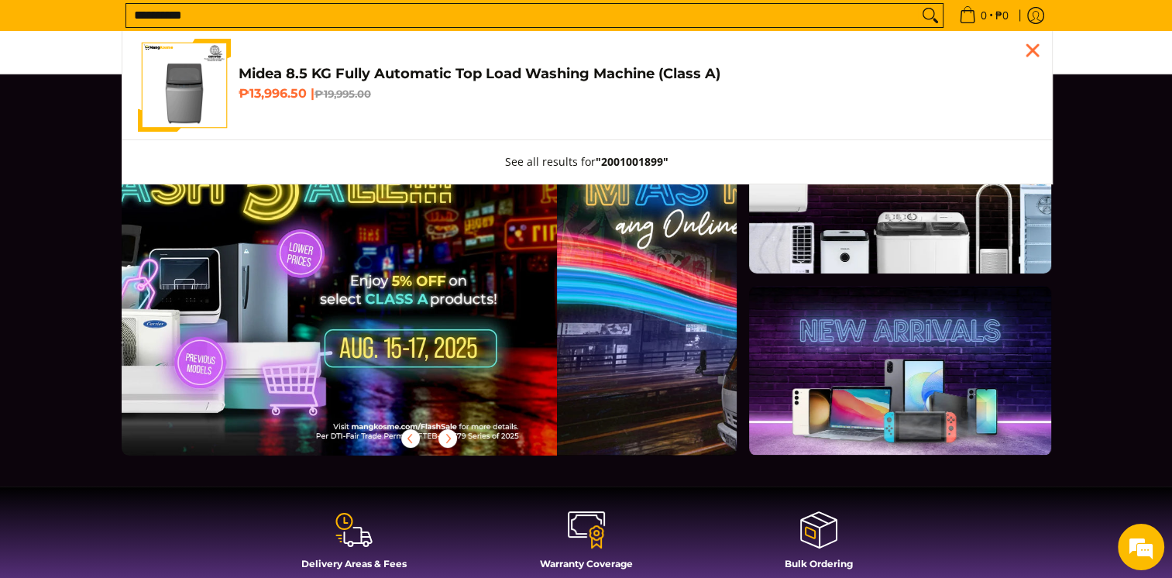
type input "**********"
click at [366, 66] on h4 "Midea 8.5 KG Fully Automatic Top Load Washing Machine (Class A)" at bounding box center [638, 74] width 798 height 18
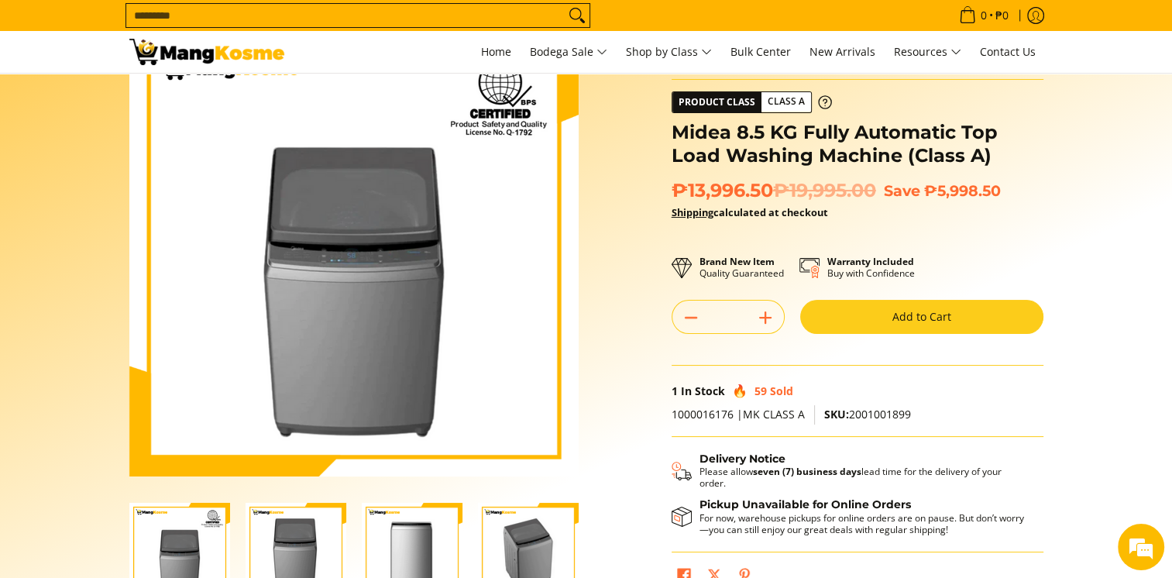
scroll to position [155, 0]
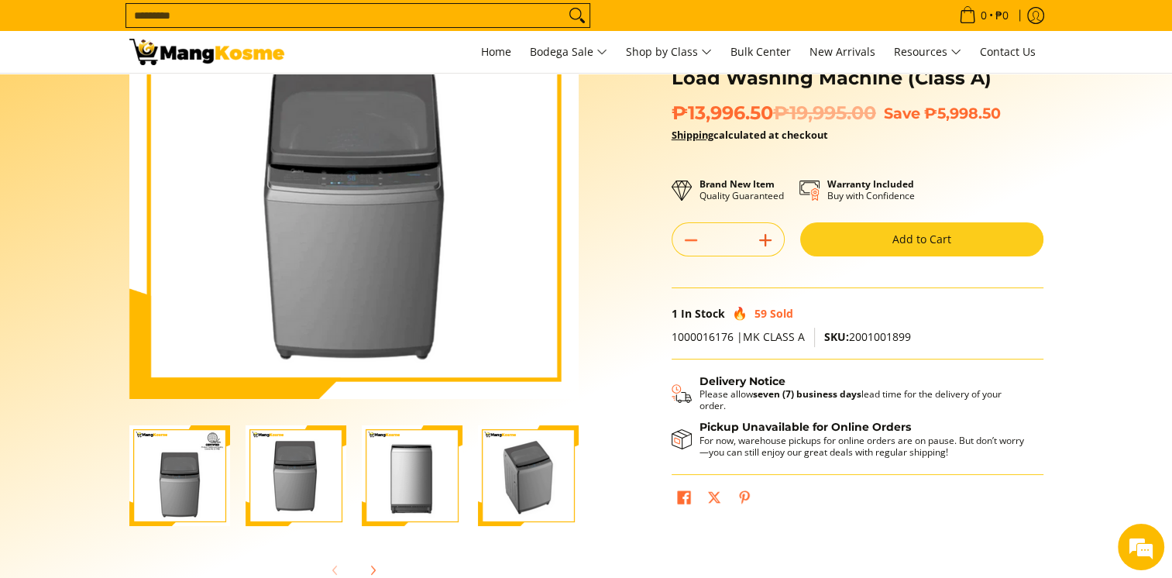
click at [761, 231] on icon "Add" at bounding box center [765, 240] width 22 height 22
click at [767, 246] on icon "Add" at bounding box center [765, 240] width 22 height 22
click at [765, 240] on line "Add" at bounding box center [765, 240] width 11 height 0
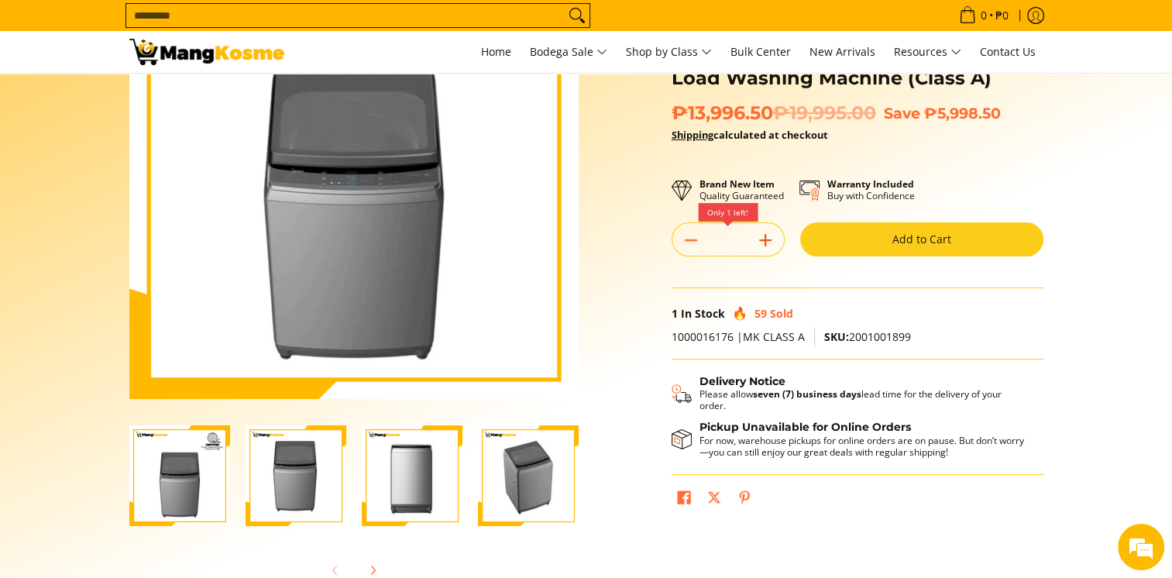
click at [764, 240] on line "Add" at bounding box center [765, 240] width 11 height 0
click at [761, 240] on icon "Add" at bounding box center [765, 240] width 22 height 22
click at [759, 240] on icon "Add" at bounding box center [765, 240] width 22 height 22
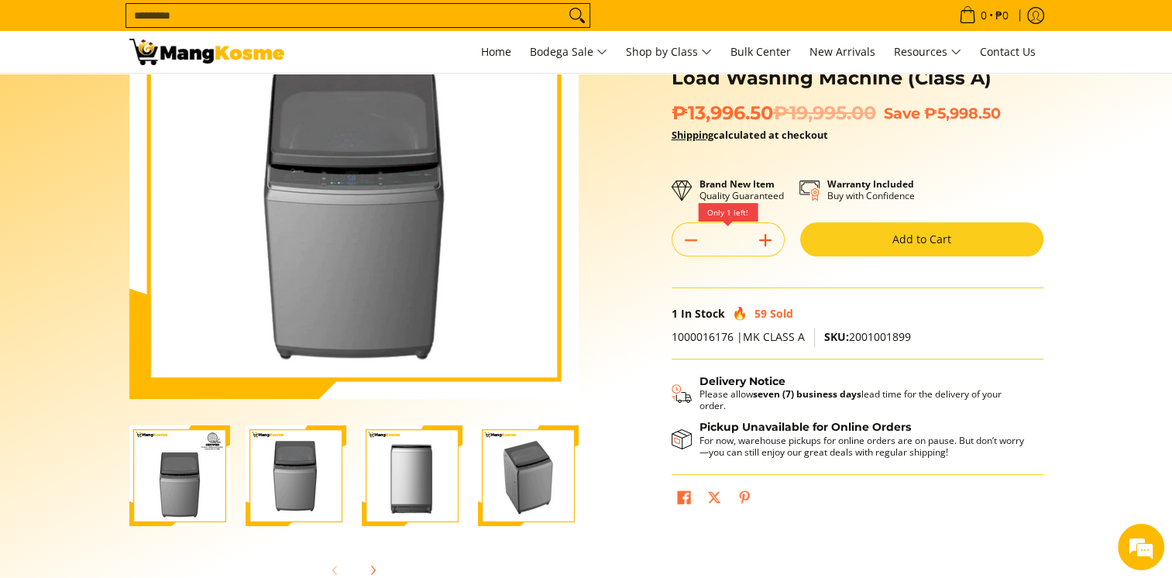
click at [759, 240] on icon "Add" at bounding box center [765, 240] width 22 height 22
click at [758, 242] on icon "Add" at bounding box center [765, 240] width 22 height 22
type input "*"
click at [860, 237] on button "Add to Cart" at bounding box center [921, 239] width 243 height 34
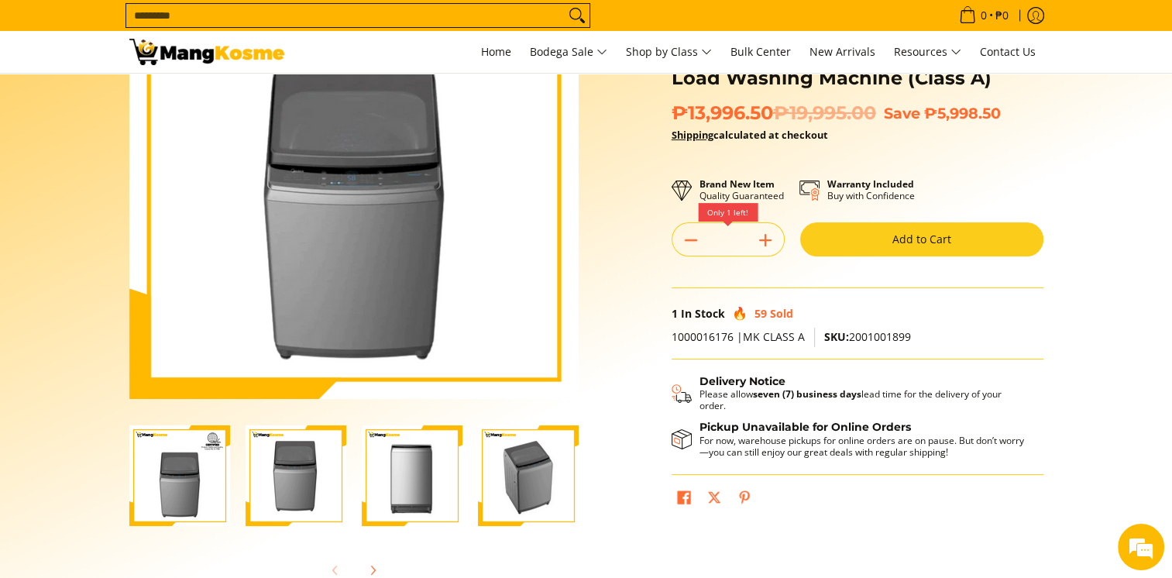
click at [860, 237] on button "Add to Cart" at bounding box center [921, 239] width 243 height 34
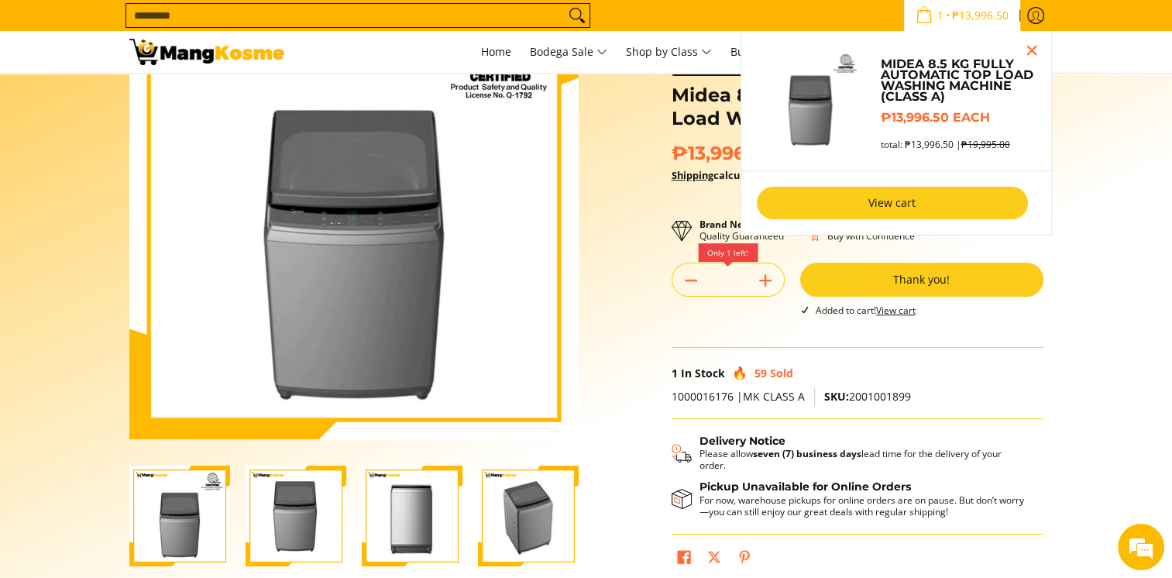
scroll to position [112, 0]
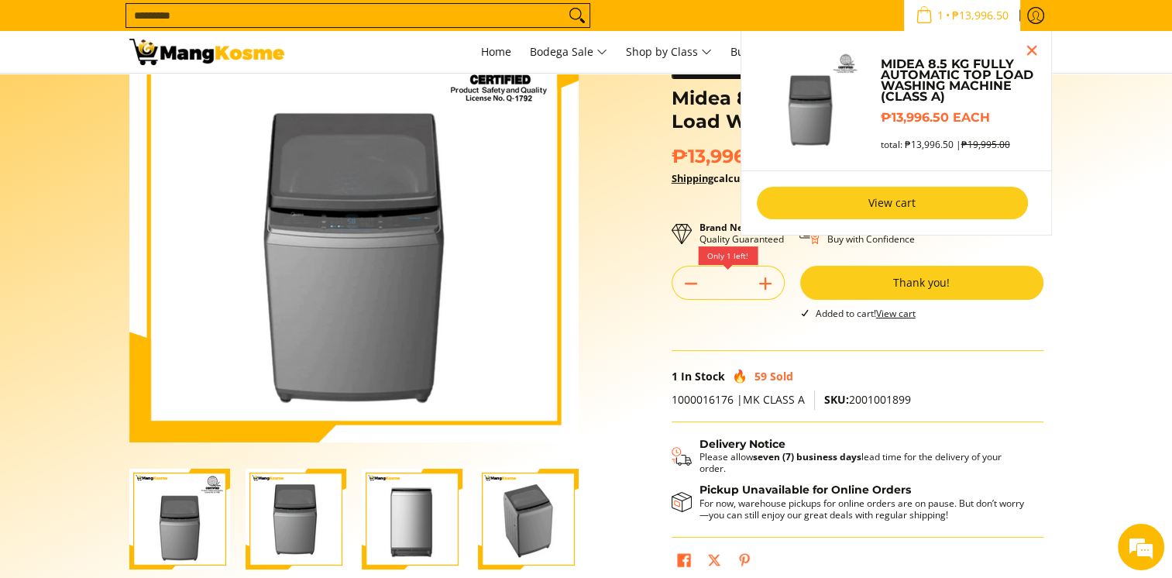
click at [896, 209] on link "View cart" at bounding box center [892, 203] width 271 height 33
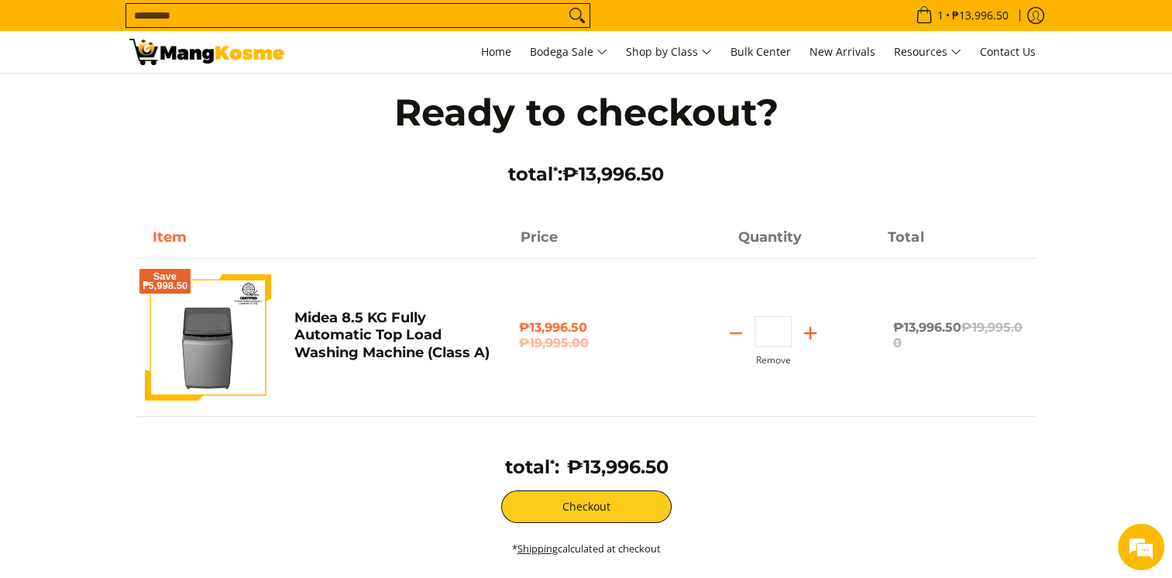
click at [812, 321] on button "Add" at bounding box center [810, 333] width 37 height 25
click at [810, 330] on line "Add" at bounding box center [810, 333] width 0 height 11
type input "*"
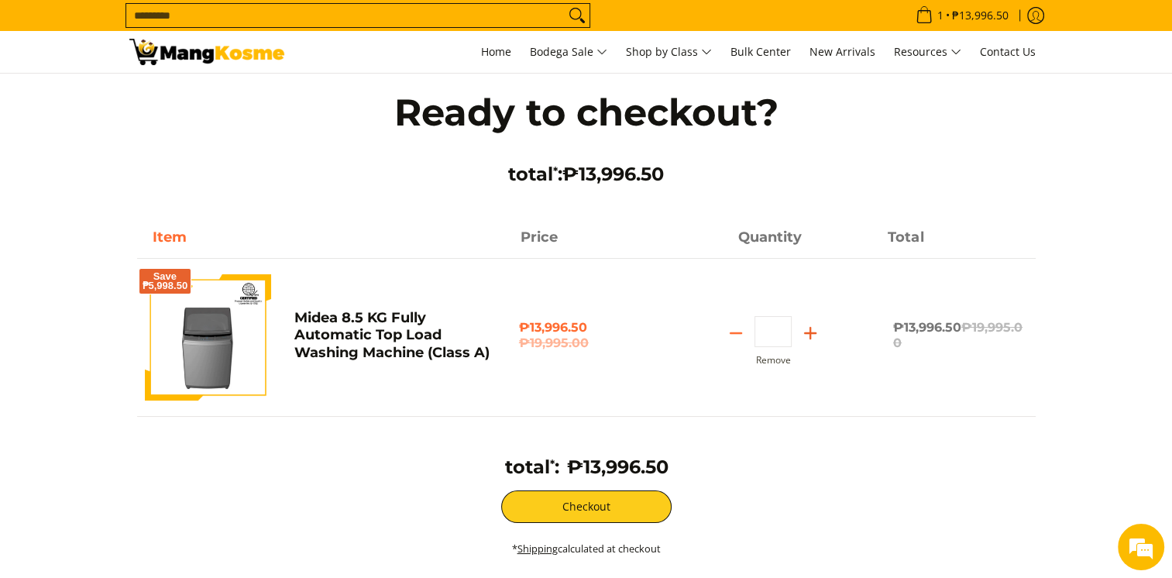
click at [813, 333] on line "Add" at bounding box center [810, 333] width 11 height 0
type input "*"
click at [813, 333] on line "Add" at bounding box center [810, 333] width 11 height 0
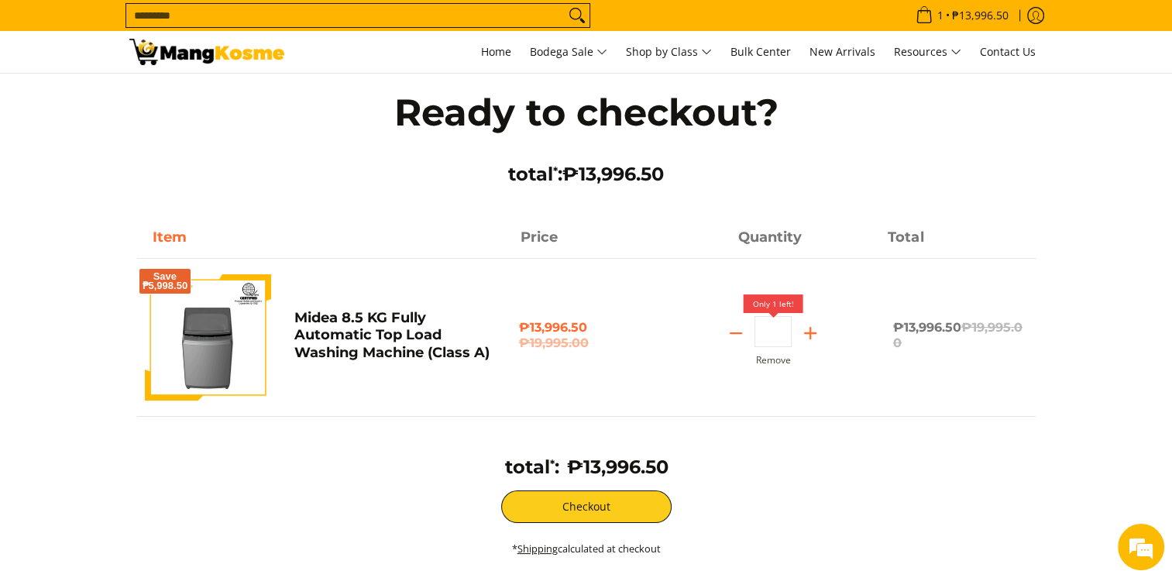
type input "*"
click at [813, 333] on line "Add" at bounding box center [810, 333] width 11 height 0
type input "*"
click at [813, 333] on line "Add" at bounding box center [810, 333] width 11 height 0
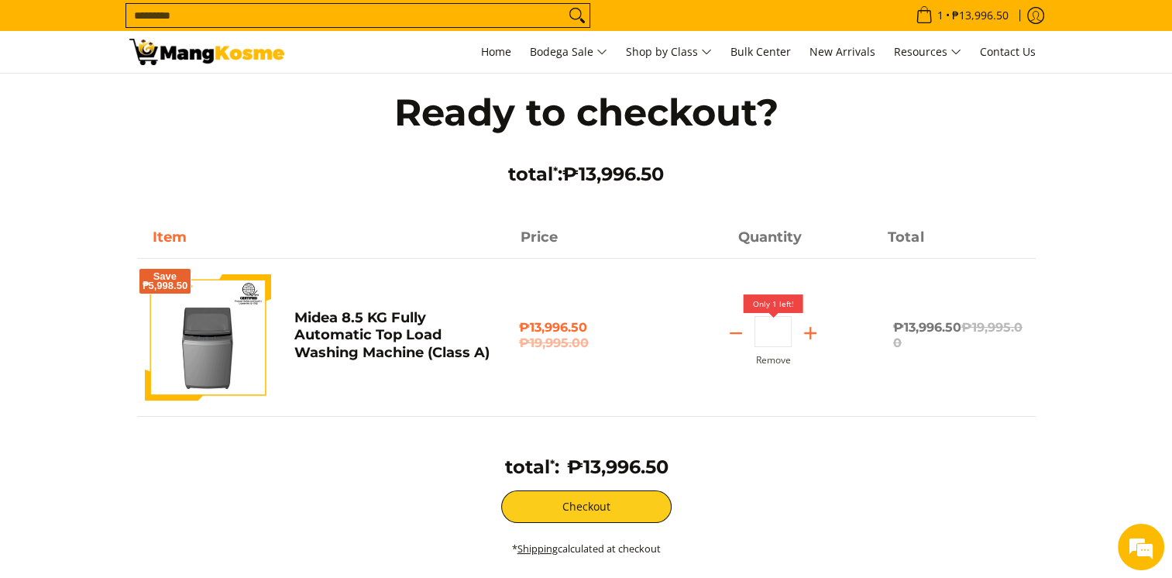
type input "*"
click at [813, 333] on line "Add" at bounding box center [810, 333] width 11 height 0
drag, startPoint x: 0, startPoint y: 0, endPoint x: 819, endPoint y: 331, distance: 884.0
click at [819, 331] on icon "Add" at bounding box center [810, 333] width 22 height 22
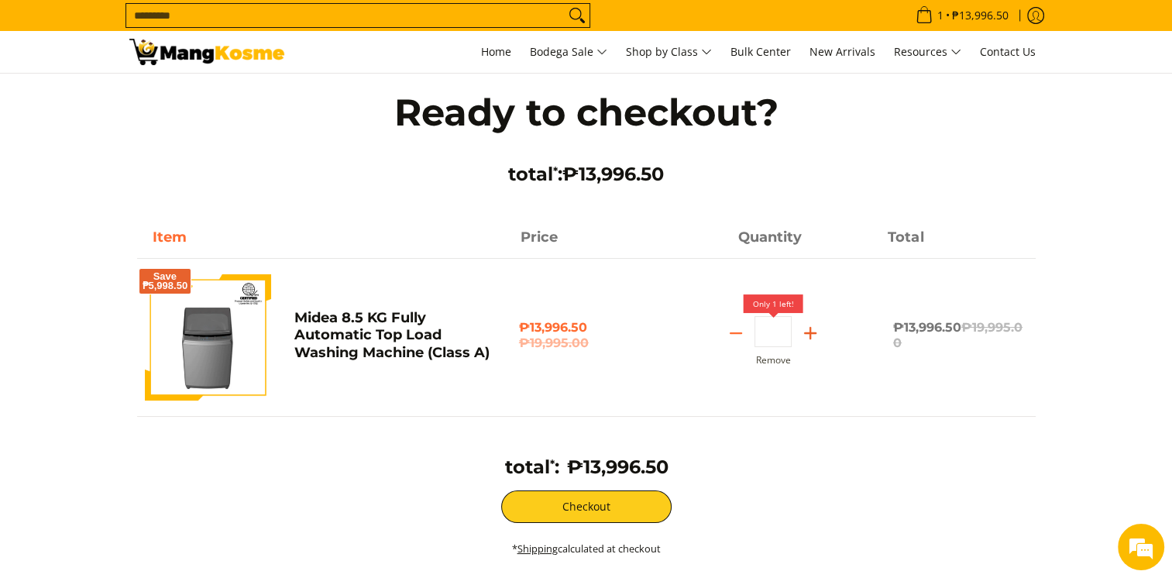
click at [816, 333] on icon "Add" at bounding box center [810, 333] width 22 height 22
click at [812, 333] on line "Add" at bounding box center [810, 333] width 11 height 0
click at [809, 333] on line "Add" at bounding box center [810, 333] width 11 height 0
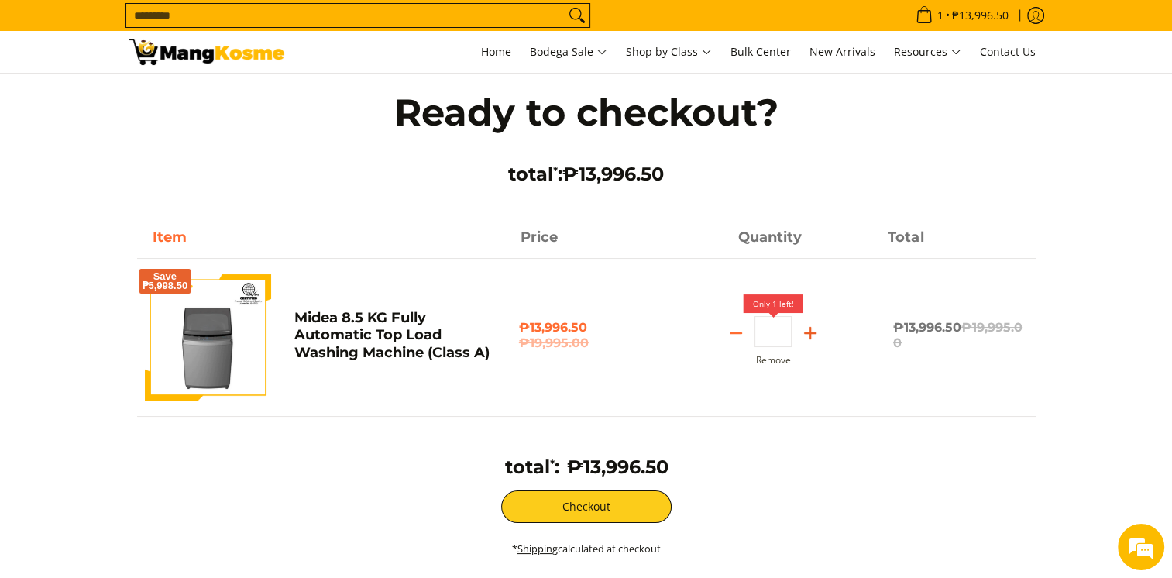
click at [816, 333] on icon "Add" at bounding box center [810, 333] width 22 height 22
click at [814, 338] on icon "Add" at bounding box center [810, 333] width 22 height 22
click at [809, 333] on line "Add" at bounding box center [810, 333] width 11 height 0
type input "*"
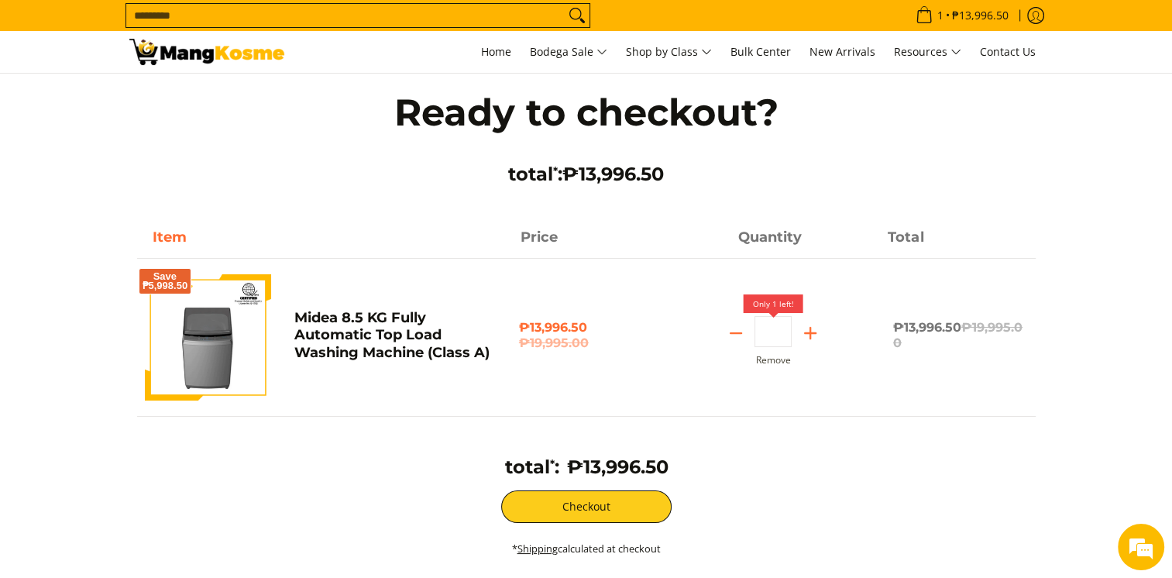
click at [369, 13] on input "Search..." at bounding box center [345, 15] width 438 height 23
click at [368, 12] on input "Search..." at bounding box center [345, 15] width 438 height 23
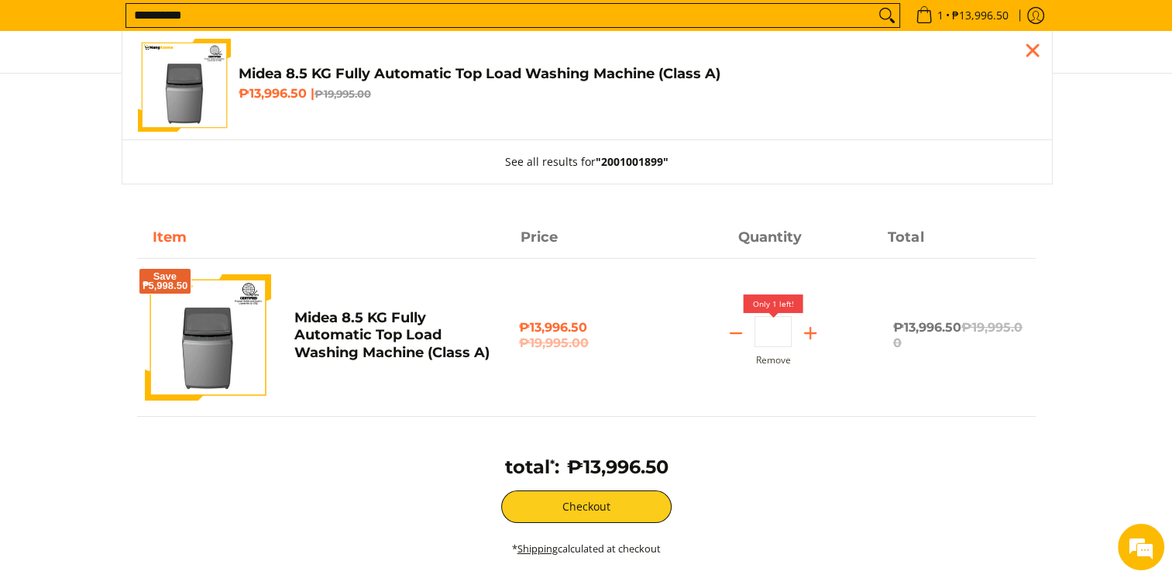
type input "**********"
click at [465, 70] on h4 "Midea 8.5 KG Fully Automatic Top Load Washing Machine (Class A)" at bounding box center [638, 74] width 798 height 18
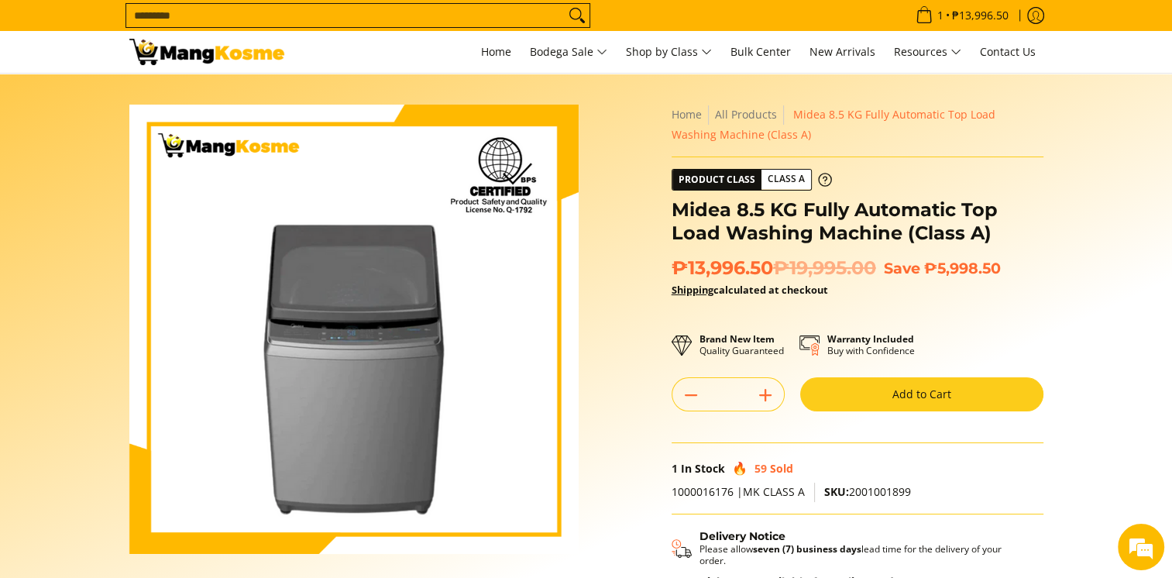
click at [853, 384] on button "Add to Cart" at bounding box center [921, 394] width 243 height 34
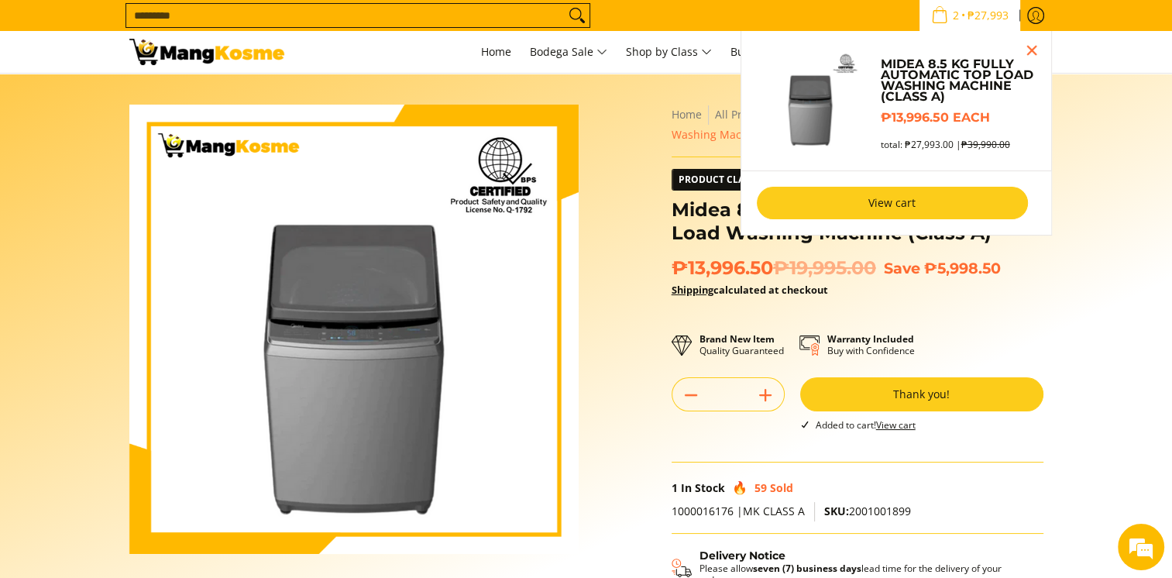
click at [908, 202] on link "View cart" at bounding box center [892, 203] width 271 height 33
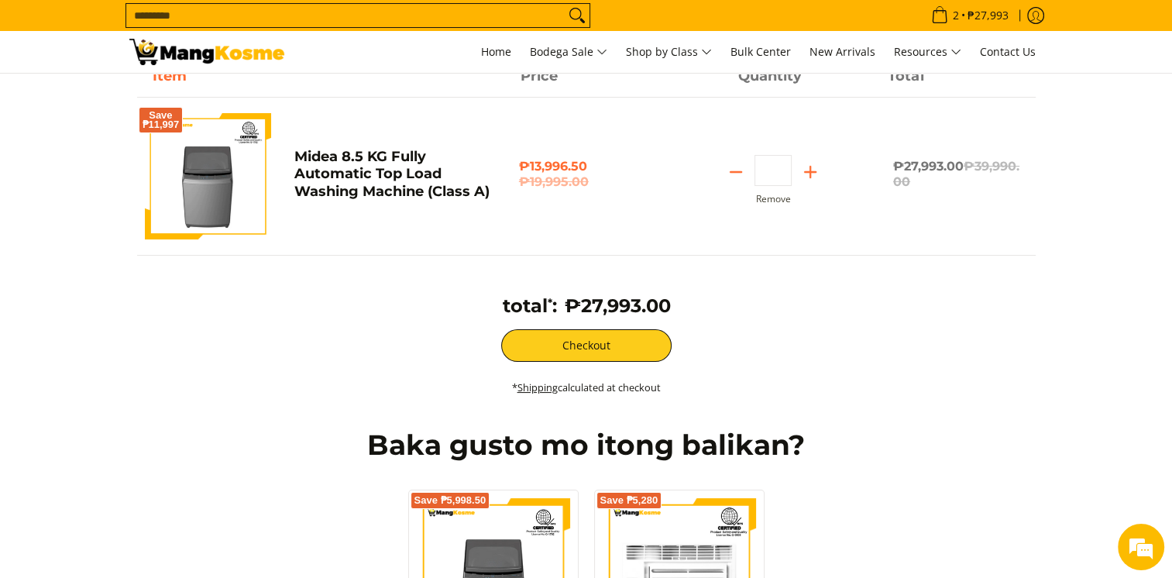
scroll to position [77, 0]
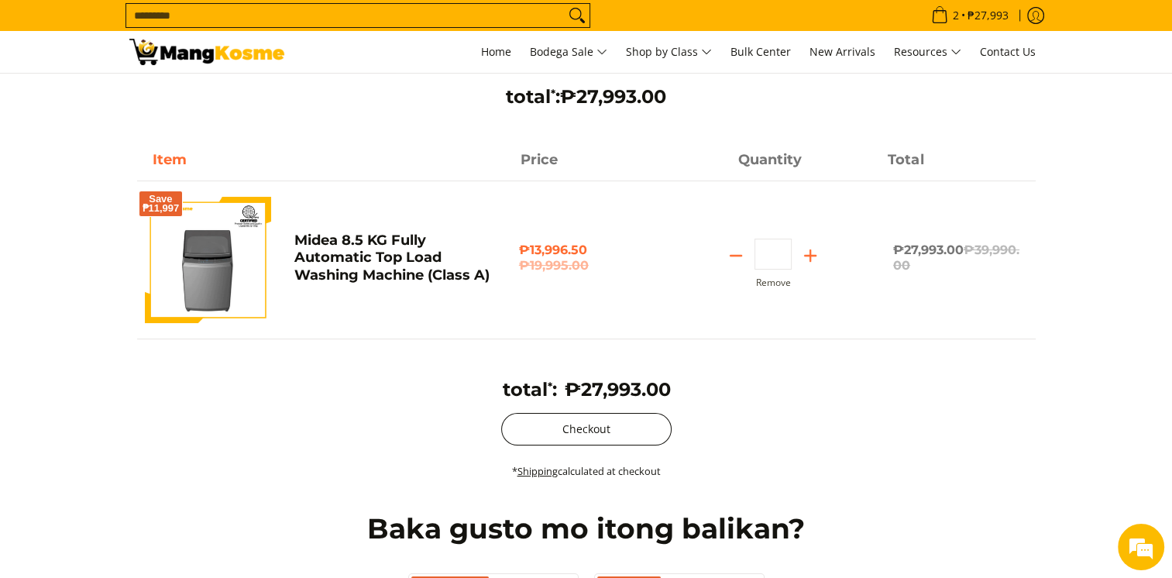
click at [565, 428] on button "Checkout" at bounding box center [586, 429] width 170 height 33
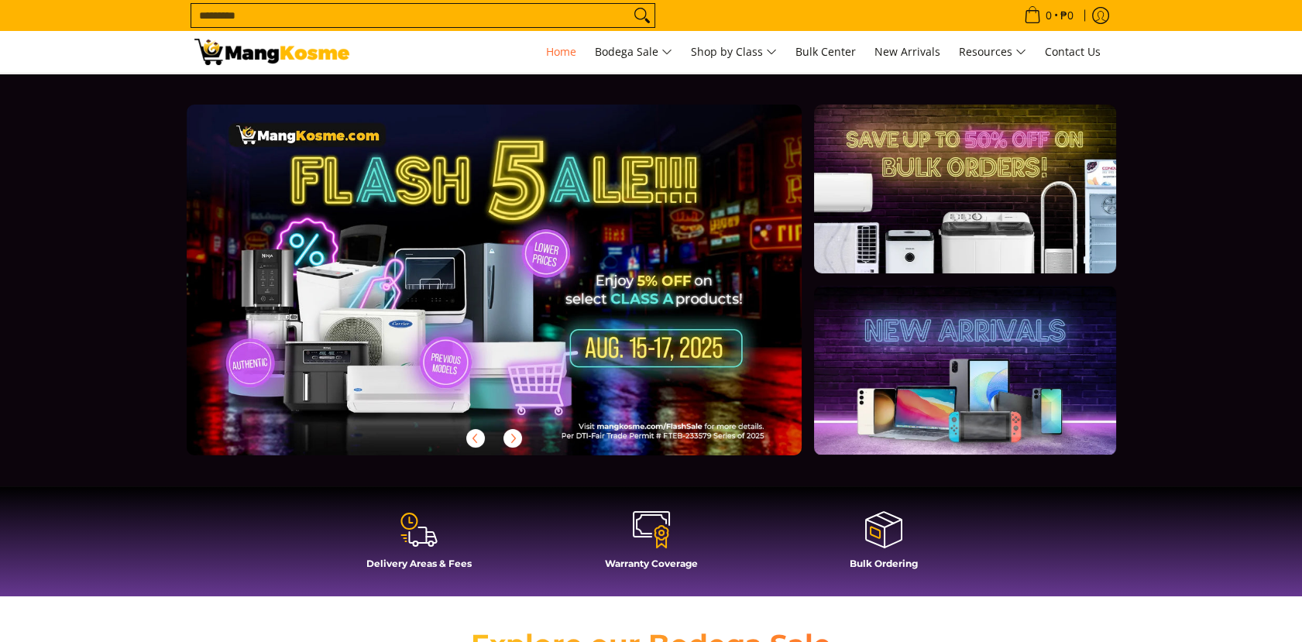
click at [367, 12] on input "Search..." at bounding box center [410, 15] width 438 height 23
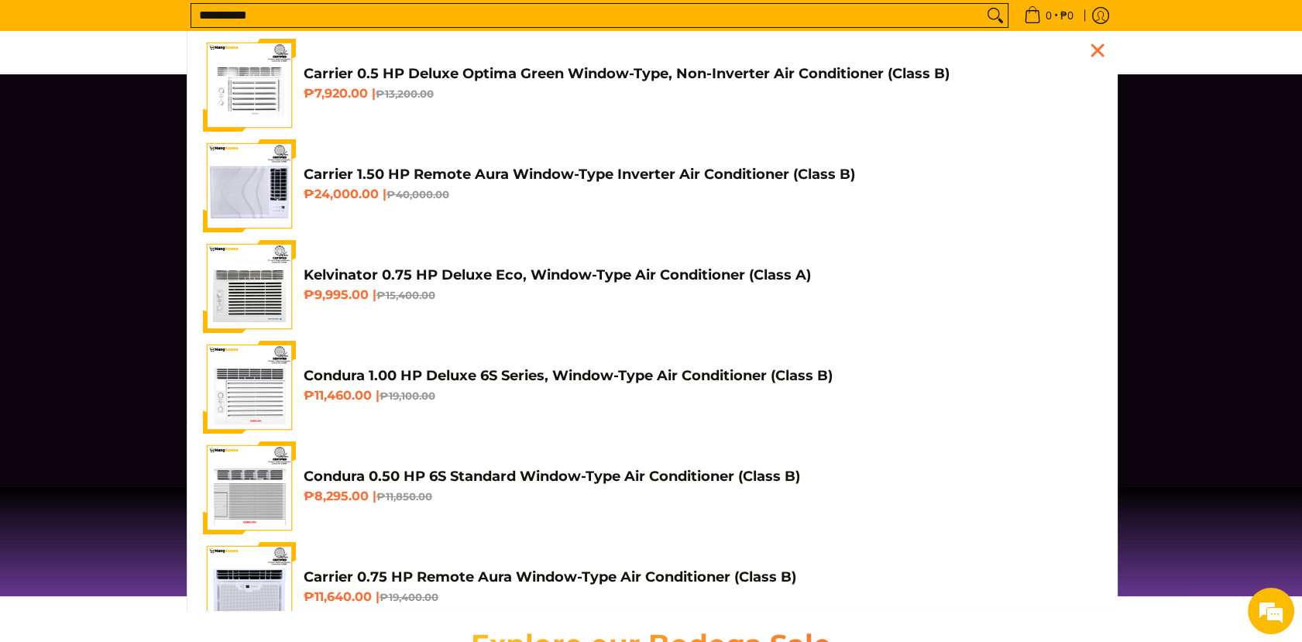
scroll to position [0, 615]
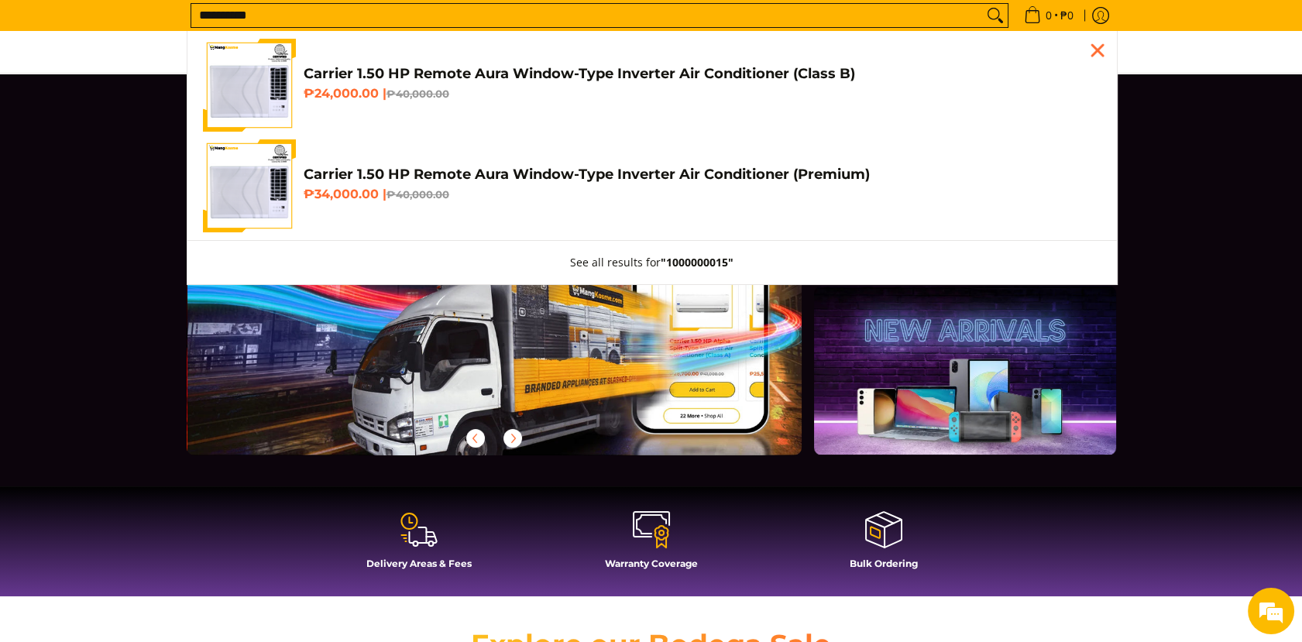
type input "**********"
click at [349, 76] on h4 "Carrier 1.50 HP Remote Aura Window-Type Inverter Air Conditioner (Class B)" at bounding box center [703, 74] width 798 height 18
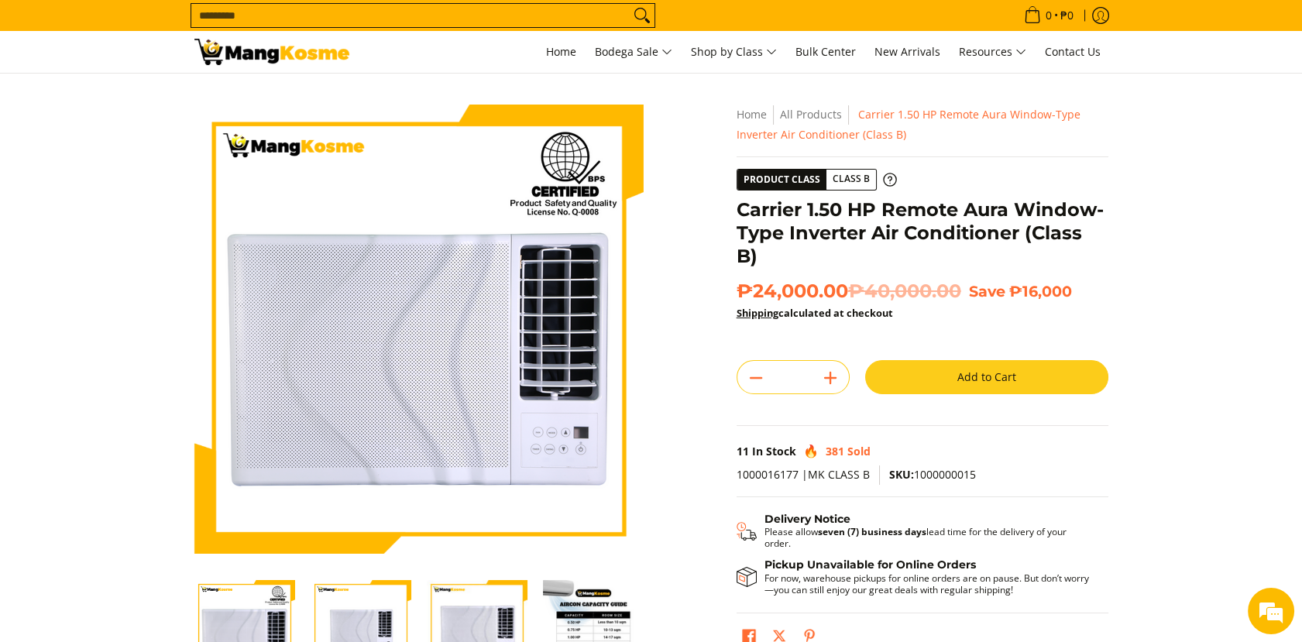
click at [306, 15] on input "Search..." at bounding box center [410, 15] width 438 height 23
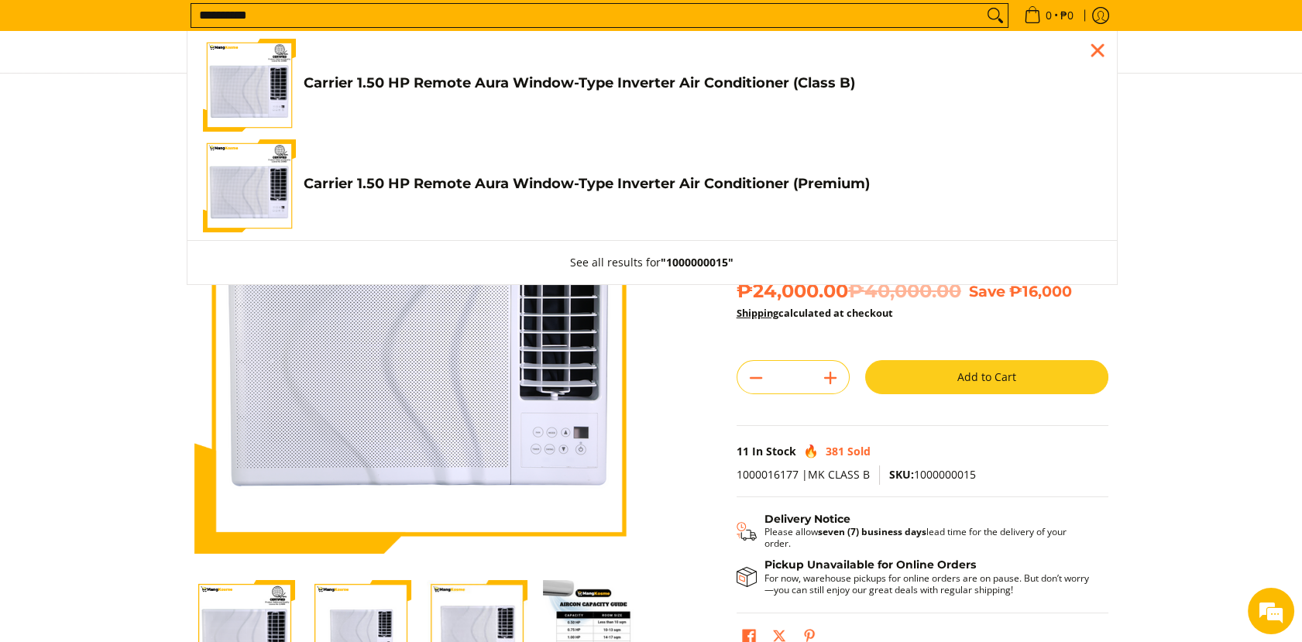
type input "**********"
click at [399, 77] on h4 "Carrier 1.50 HP Remote Aura Window-Type Inverter Air Conditioner (Class B)" at bounding box center [703, 83] width 798 height 18
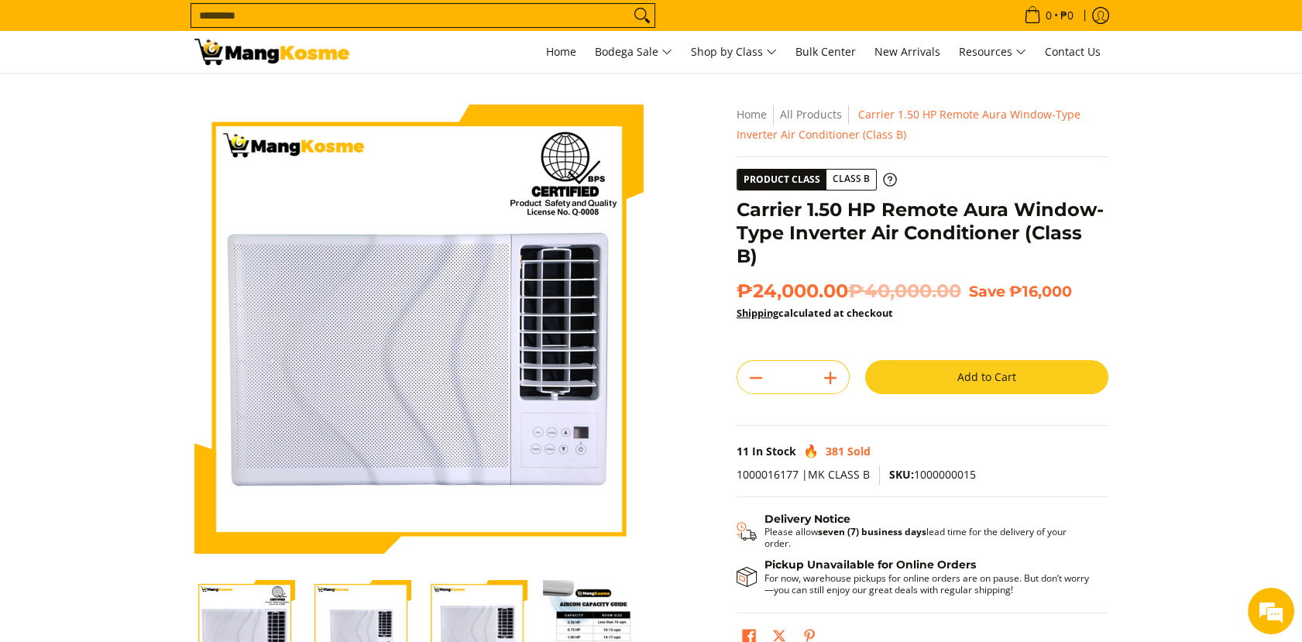
click at [950, 360] on button "Add to Cart" at bounding box center [986, 377] width 243 height 34
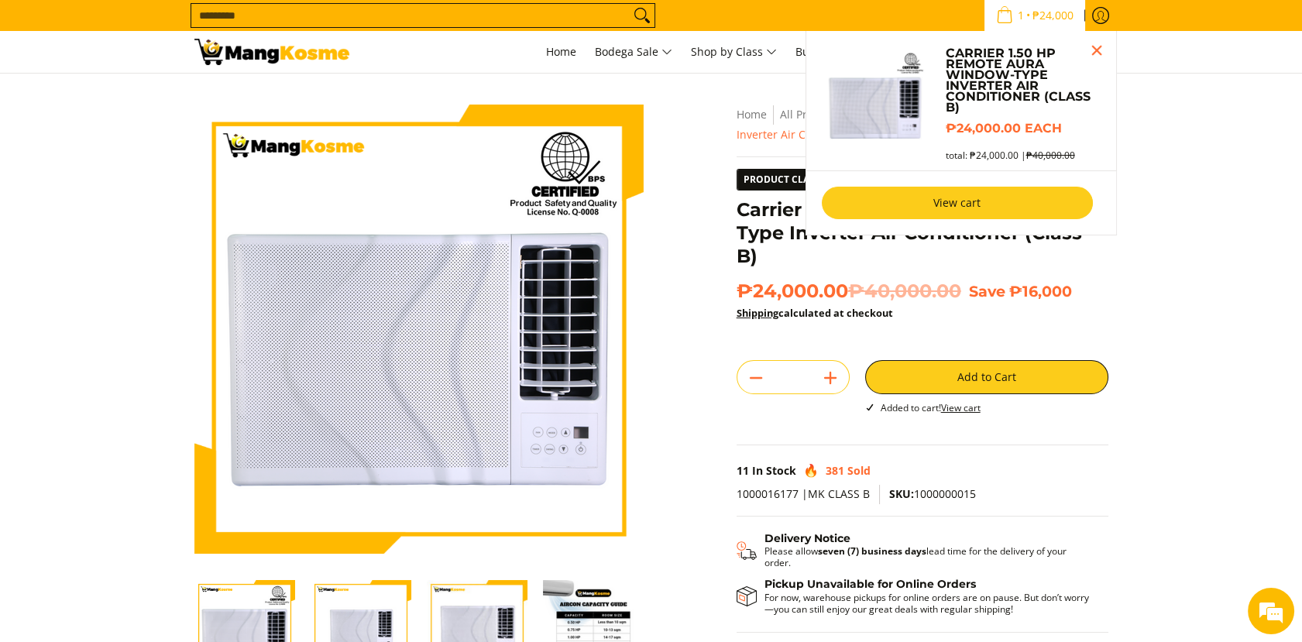
click at [974, 214] on link "View cart" at bounding box center [957, 203] width 271 height 33
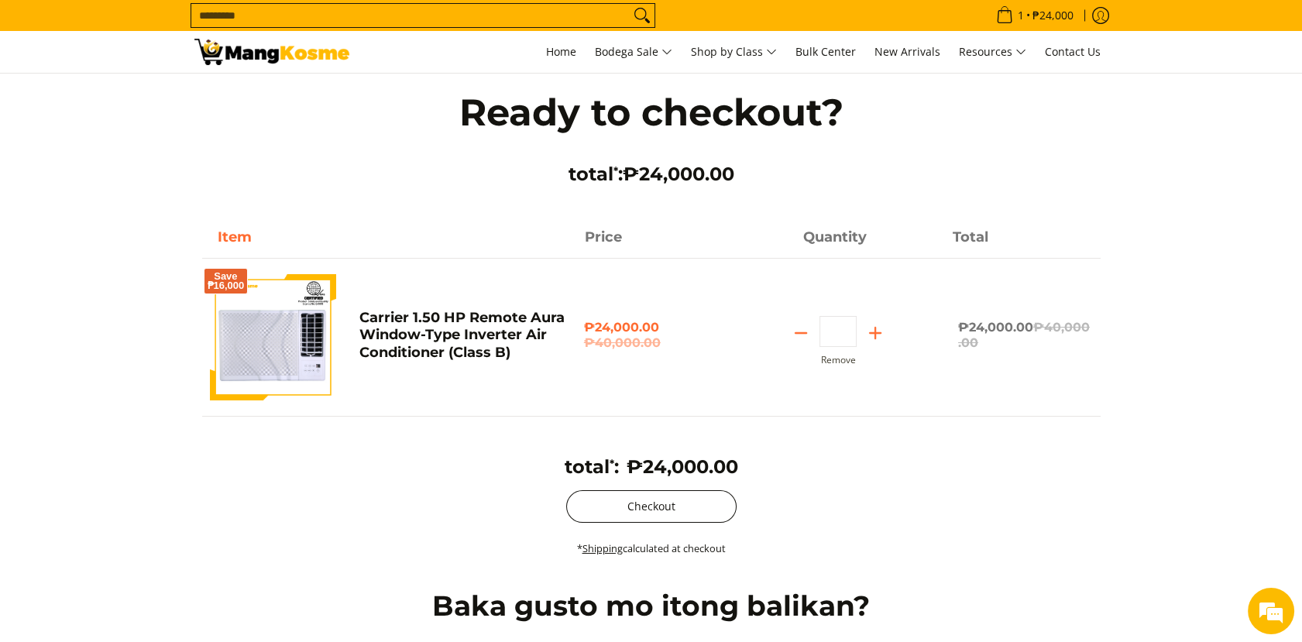
click at [680, 502] on button "Checkout" at bounding box center [651, 506] width 170 height 33
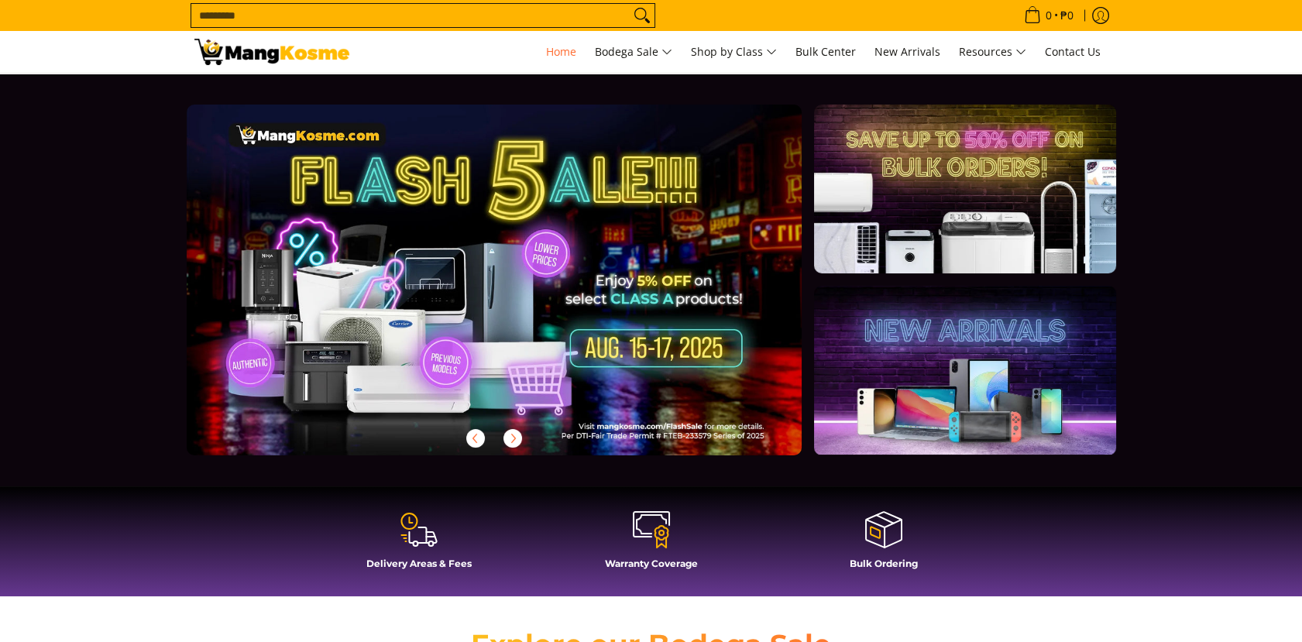
click at [36, 21] on div "Search... 0 • ₱0 View cart Checkout" at bounding box center [651, 15] width 1302 height 31
click at [294, 12] on input "Search..." at bounding box center [410, 15] width 438 height 23
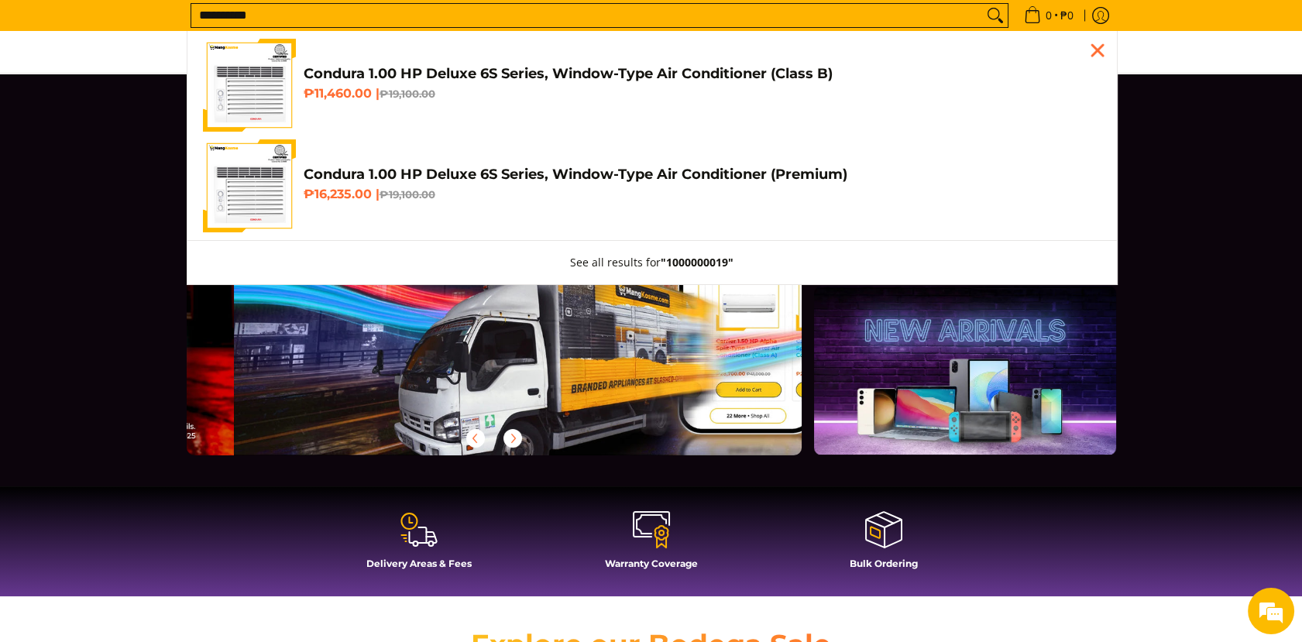
scroll to position [0, 615]
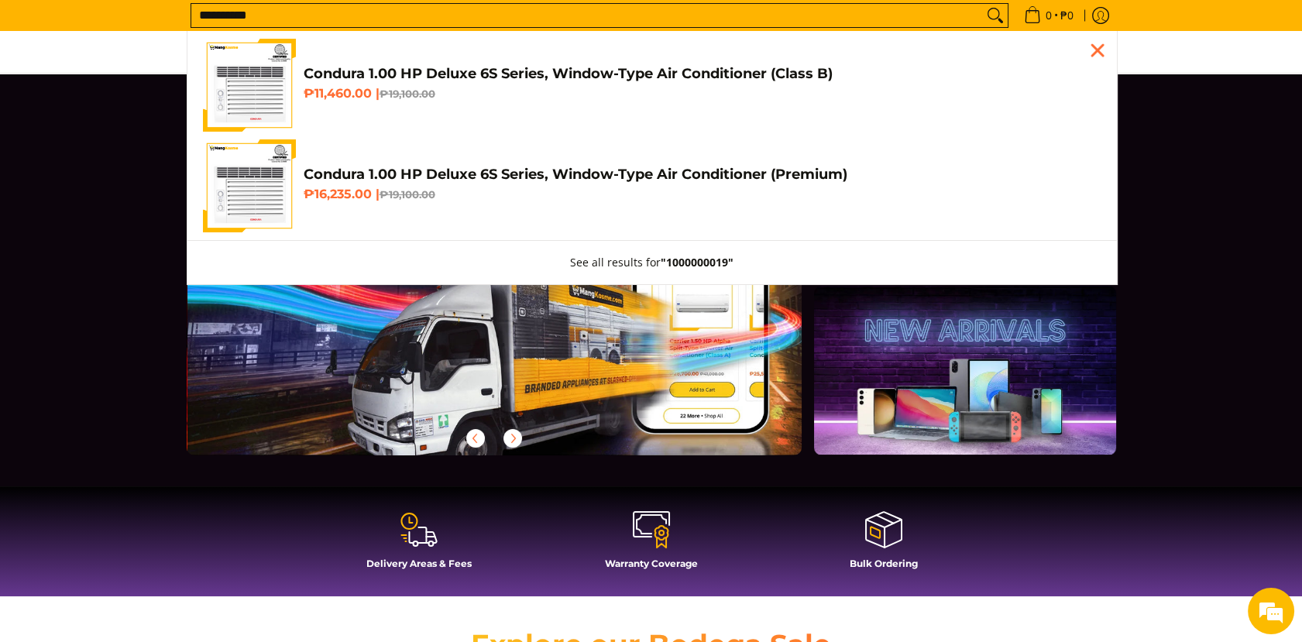
type input "**********"
click at [532, 71] on h4 "Condura 1.00 HP Deluxe 6S Series, Window-Type Air Conditioner (Class B)" at bounding box center [703, 74] width 798 height 18
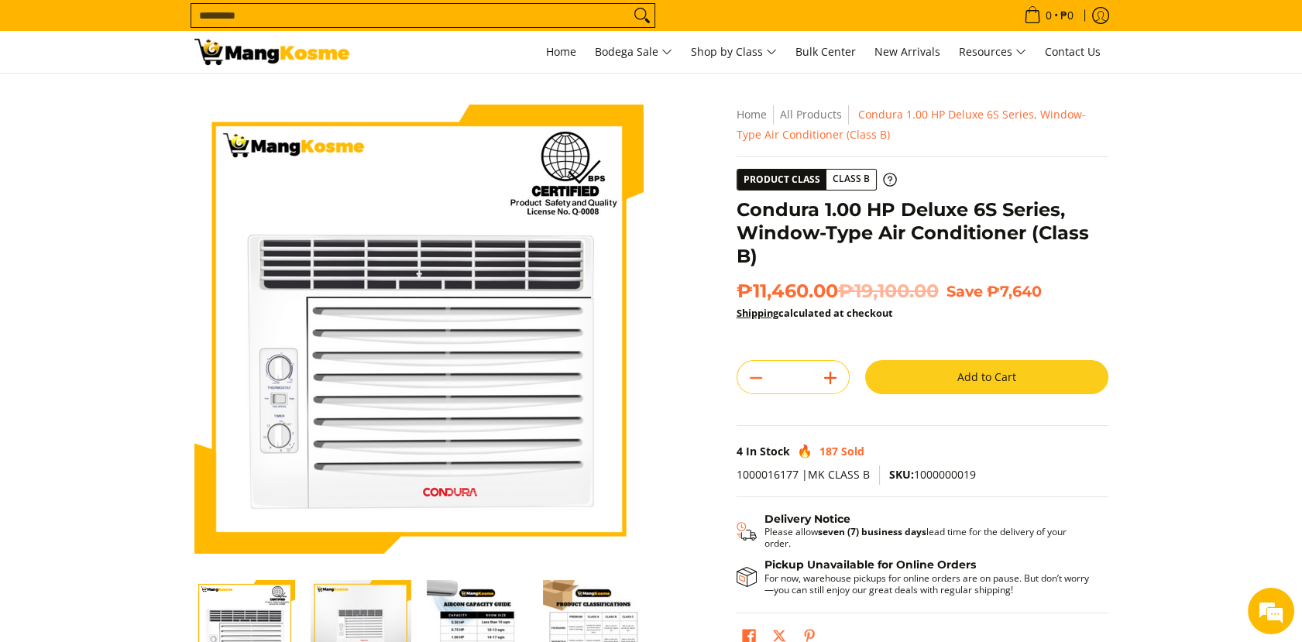
click at [833, 378] on line "Add" at bounding box center [830, 378] width 11 height 0
type input "*"
click at [882, 370] on button "Add to Cart" at bounding box center [986, 377] width 243 height 34
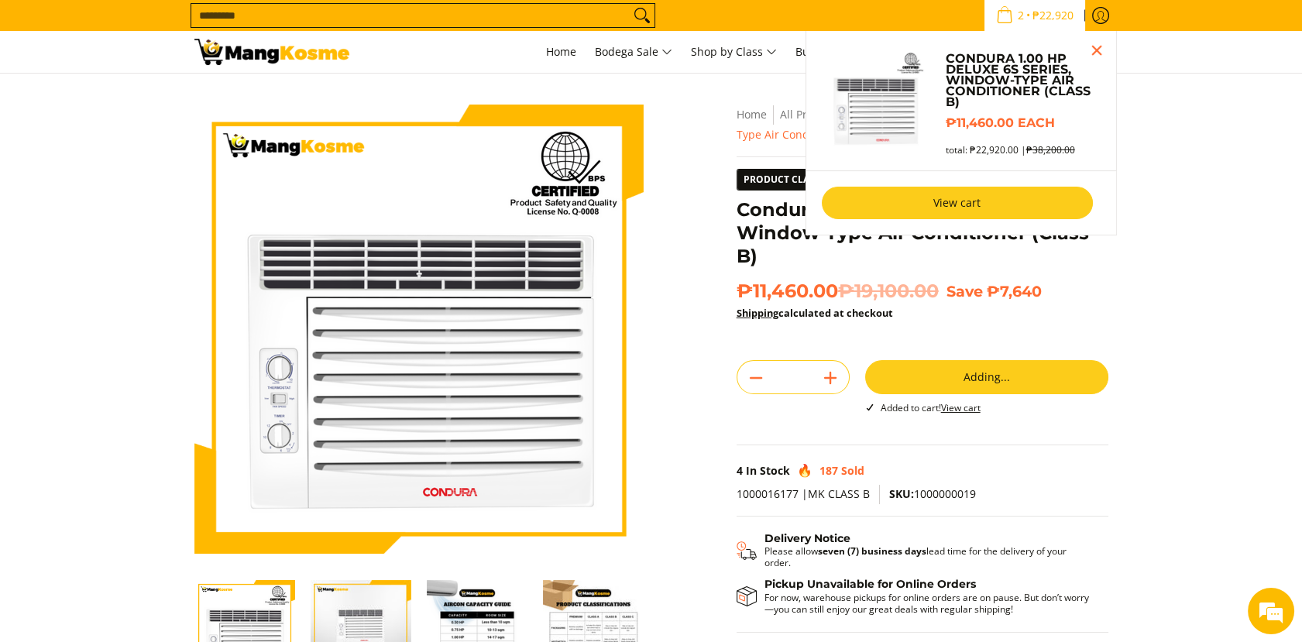
click at [951, 197] on link "View cart" at bounding box center [957, 203] width 271 height 33
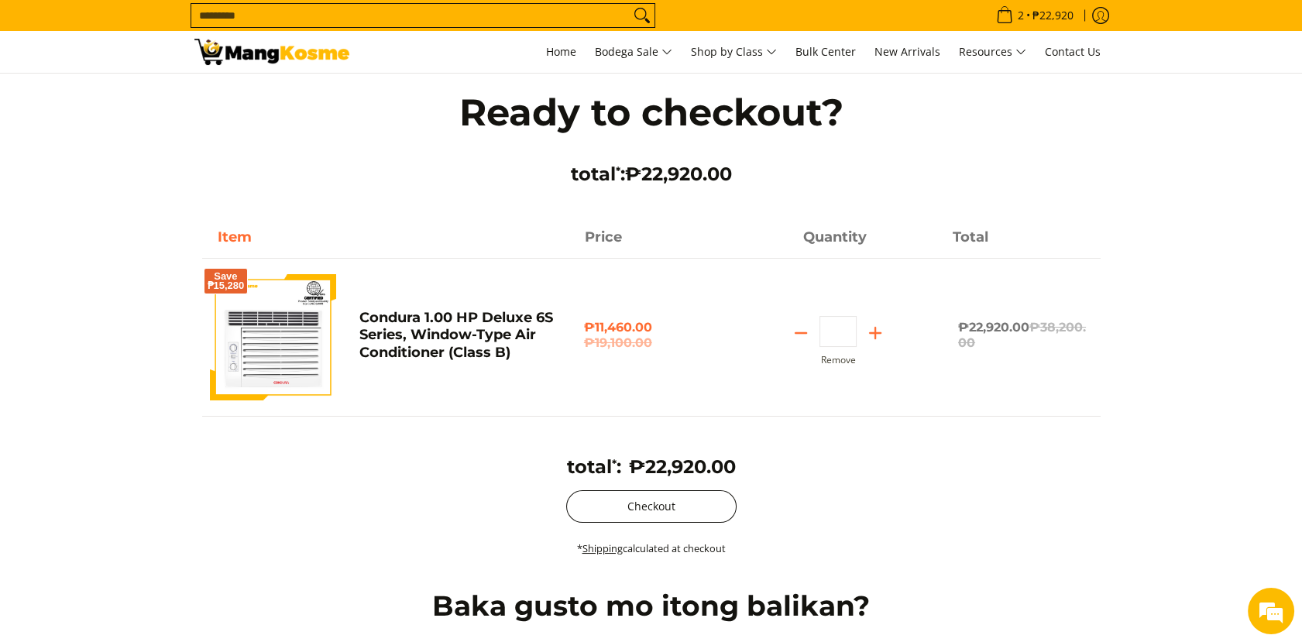
click at [612, 493] on button "Checkout" at bounding box center [651, 506] width 170 height 33
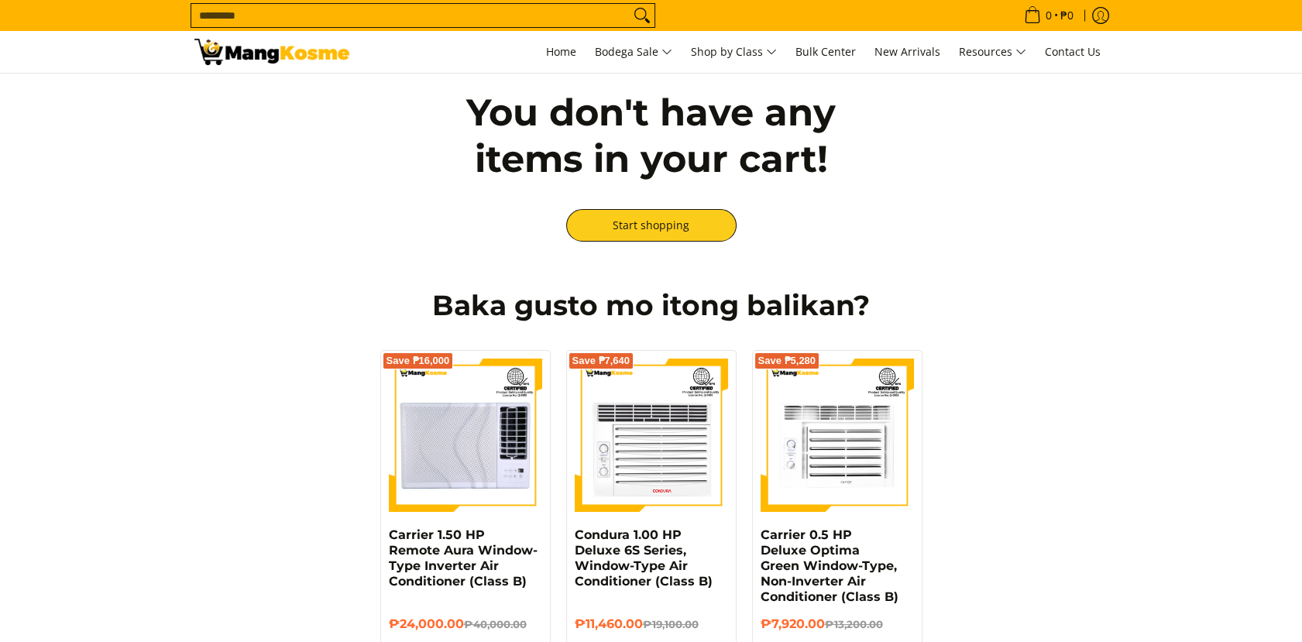
click at [233, 22] on input "Search..." at bounding box center [410, 15] width 438 height 23
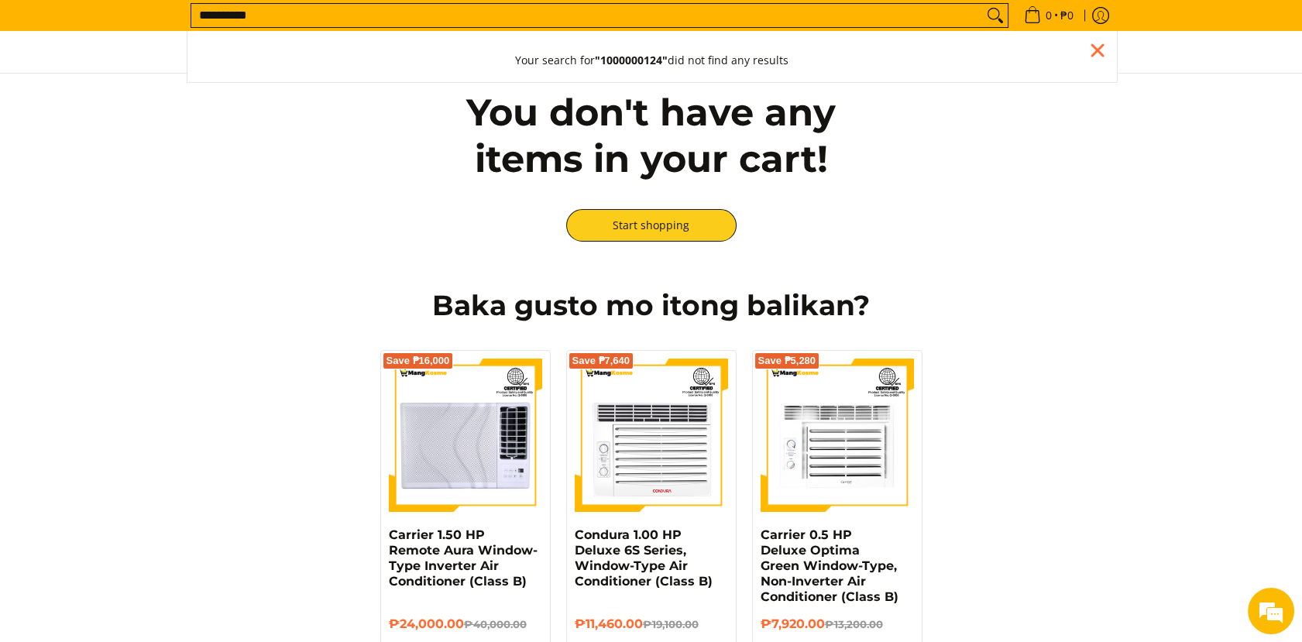
click at [239, 5] on input "**********" at bounding box center [587, 15] width 792 height 23
type input "*********"
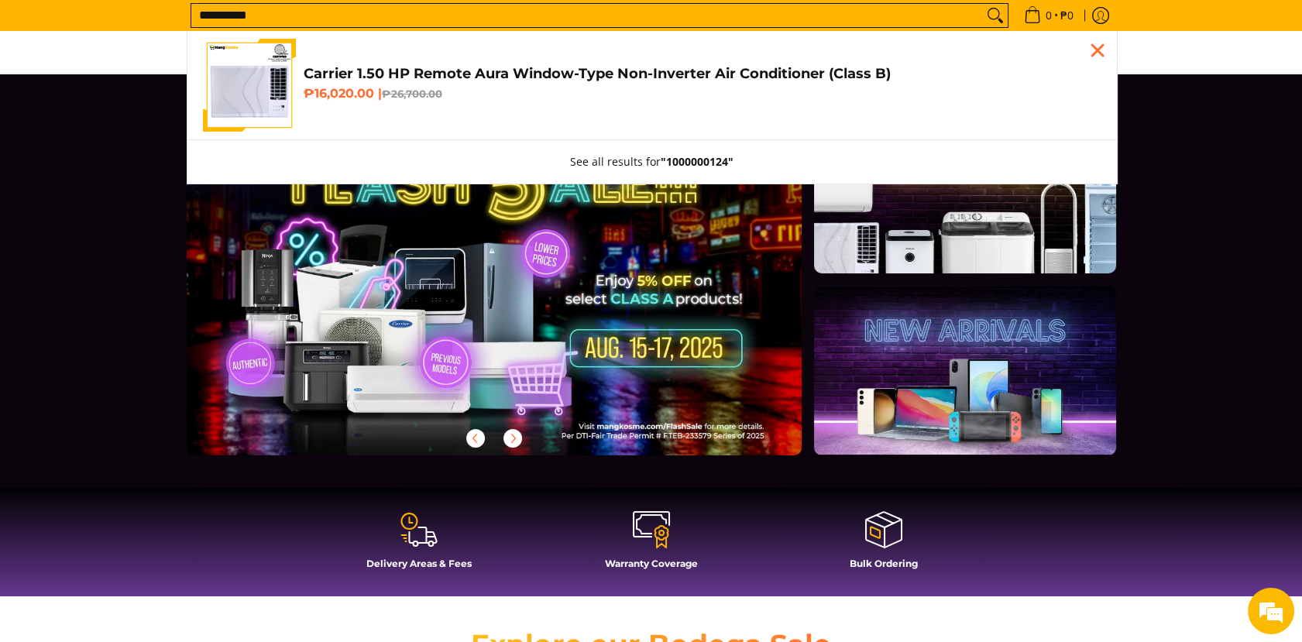
type input "**********"
click at [349, 67] on h4 "Carrier 1.50 HP Remote Aura Window-Type Non-Inverter Air Conditioner (Class B)" at bounding box center [703, 74] width 798 height 18
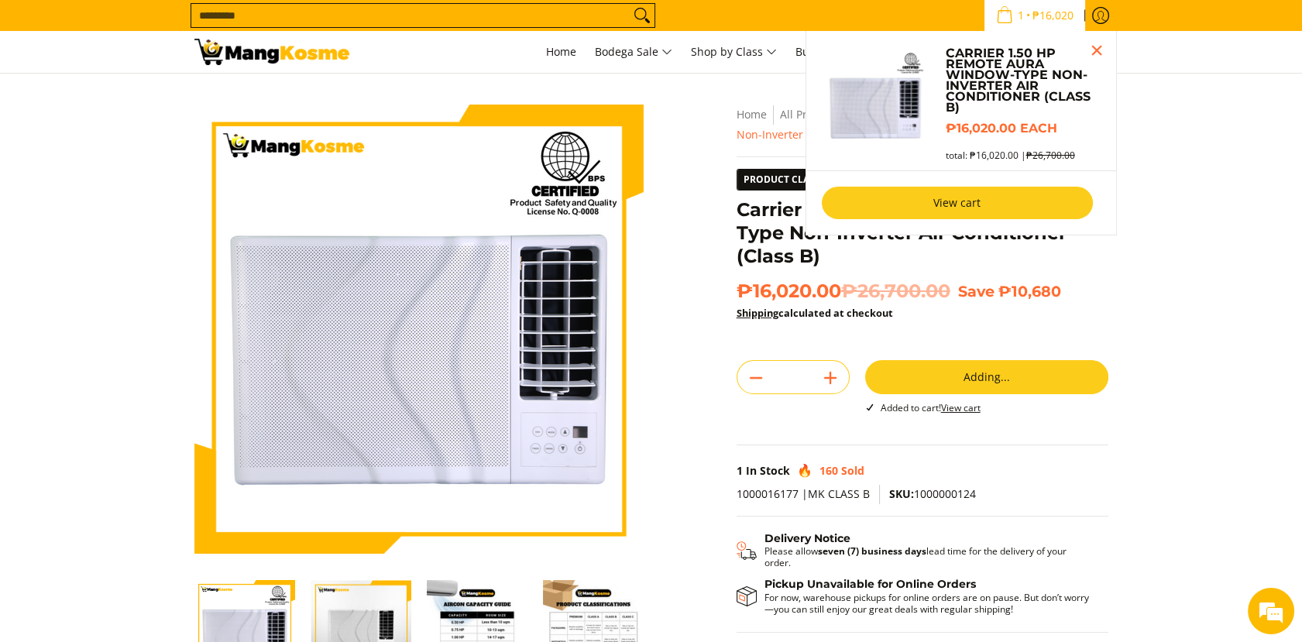
click at [888, 205] on link "View cart" at bounding box center [957, 203] width 271 height 33
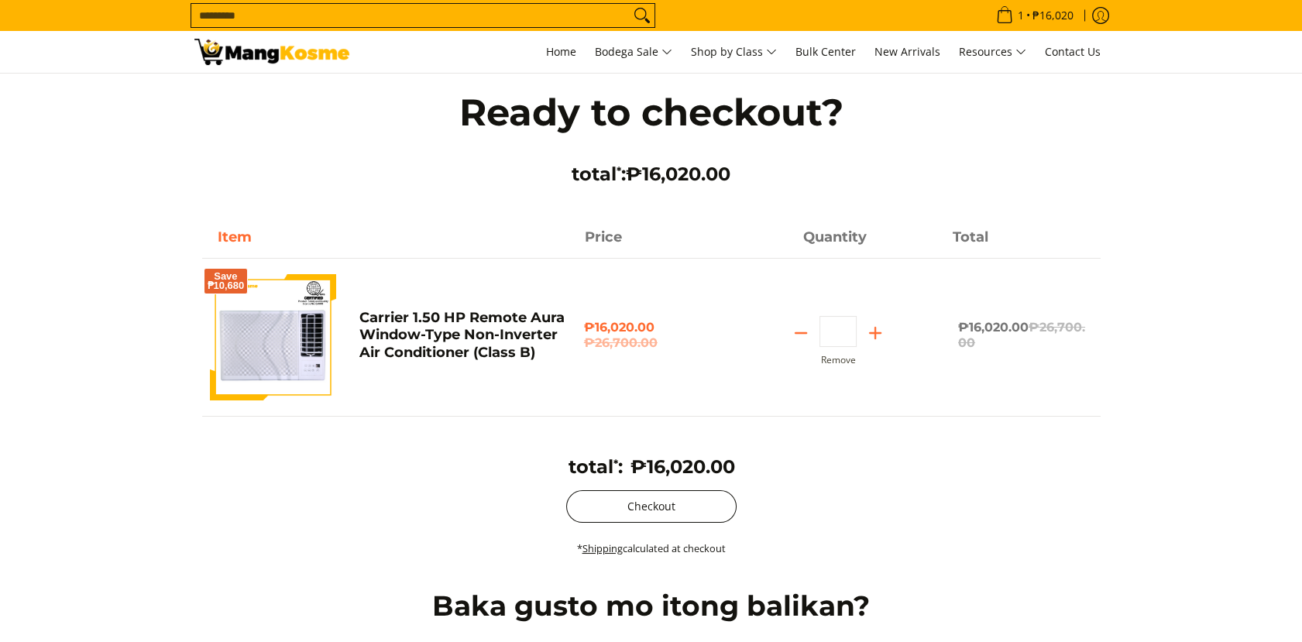
click at [607, 501] on button "Checkout" at bounding box center [651, 506] width 170 height 33
